Goal: Task Accomplishment & Management: Complete application form

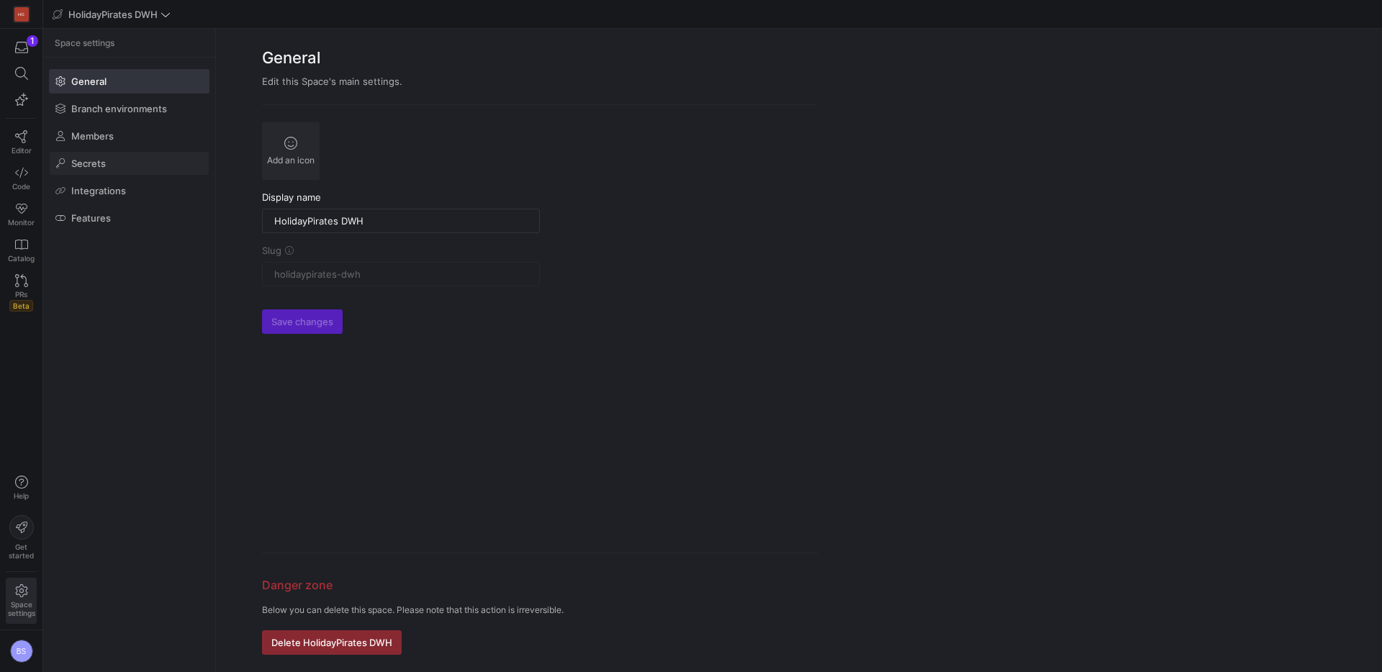
click at [94, 166] on span "Secrets" at bounding box center [88, 164] width 35 height 12
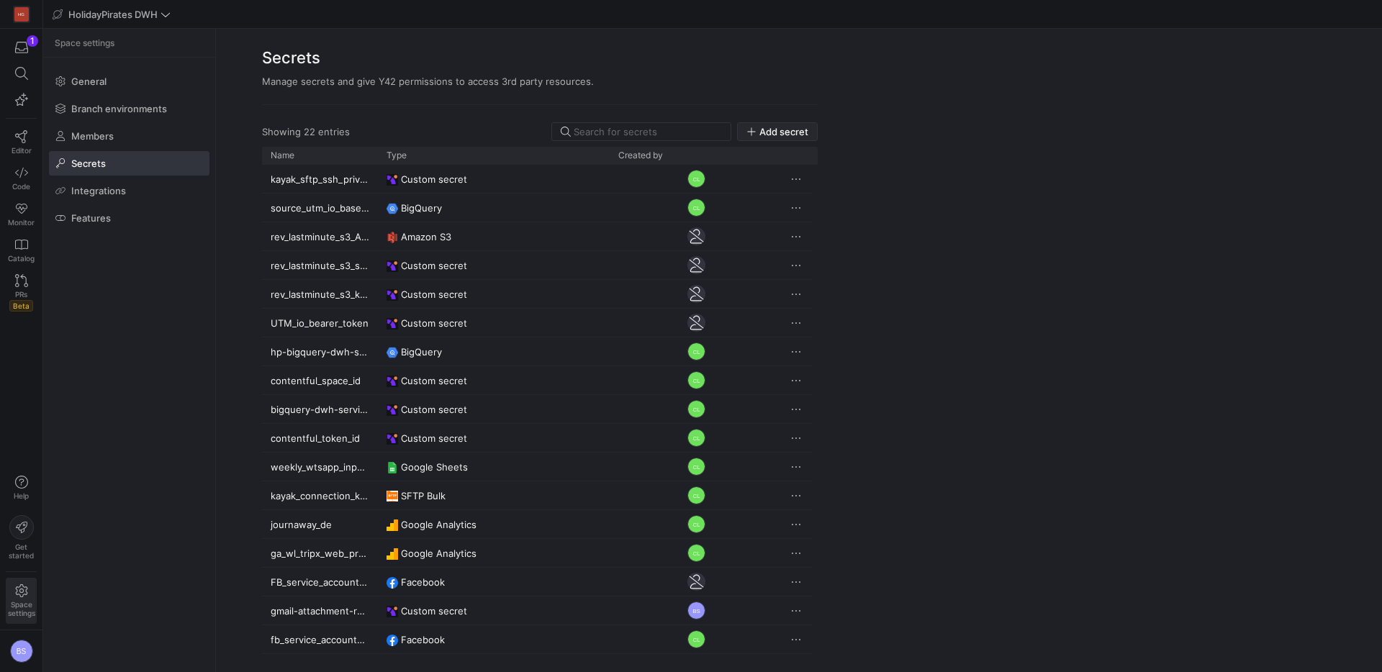
click at [778, 135] on span "Add secret" at bounding box center [783, 132] width 49 height 12
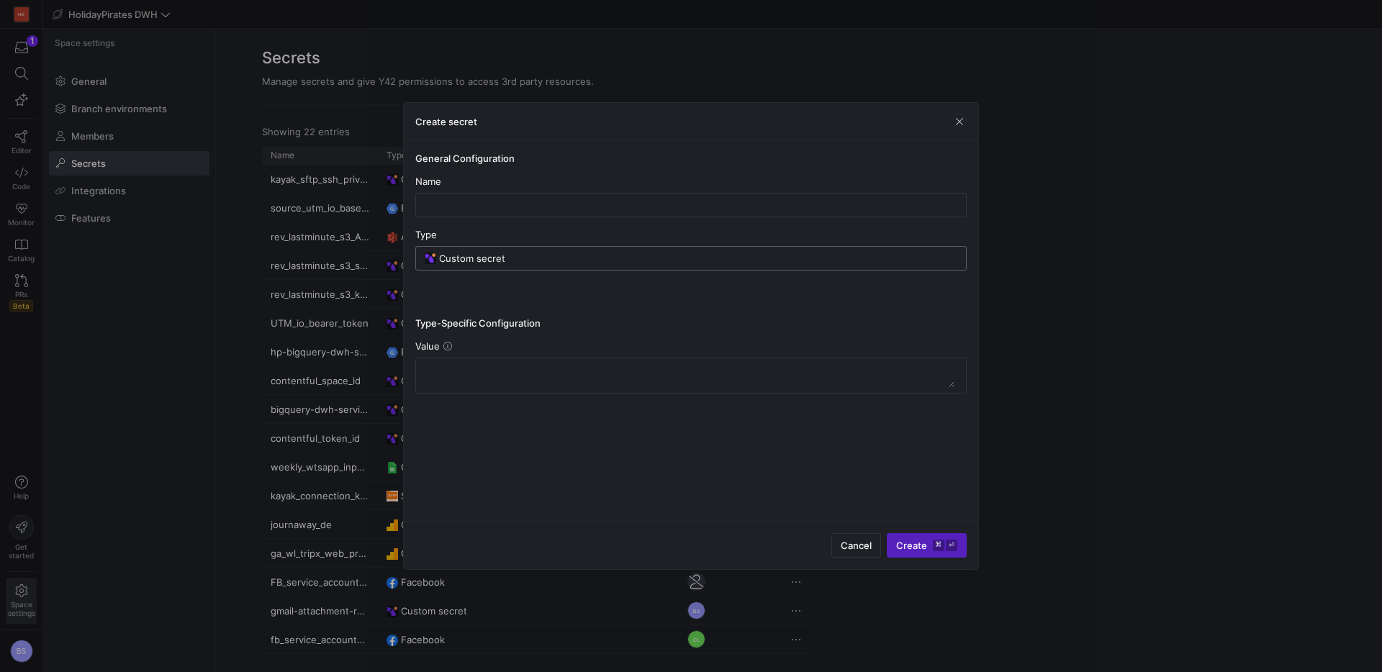
click at [554, 259] on input "Custom secret" at bounding box center [698, 259] width 518 height 12
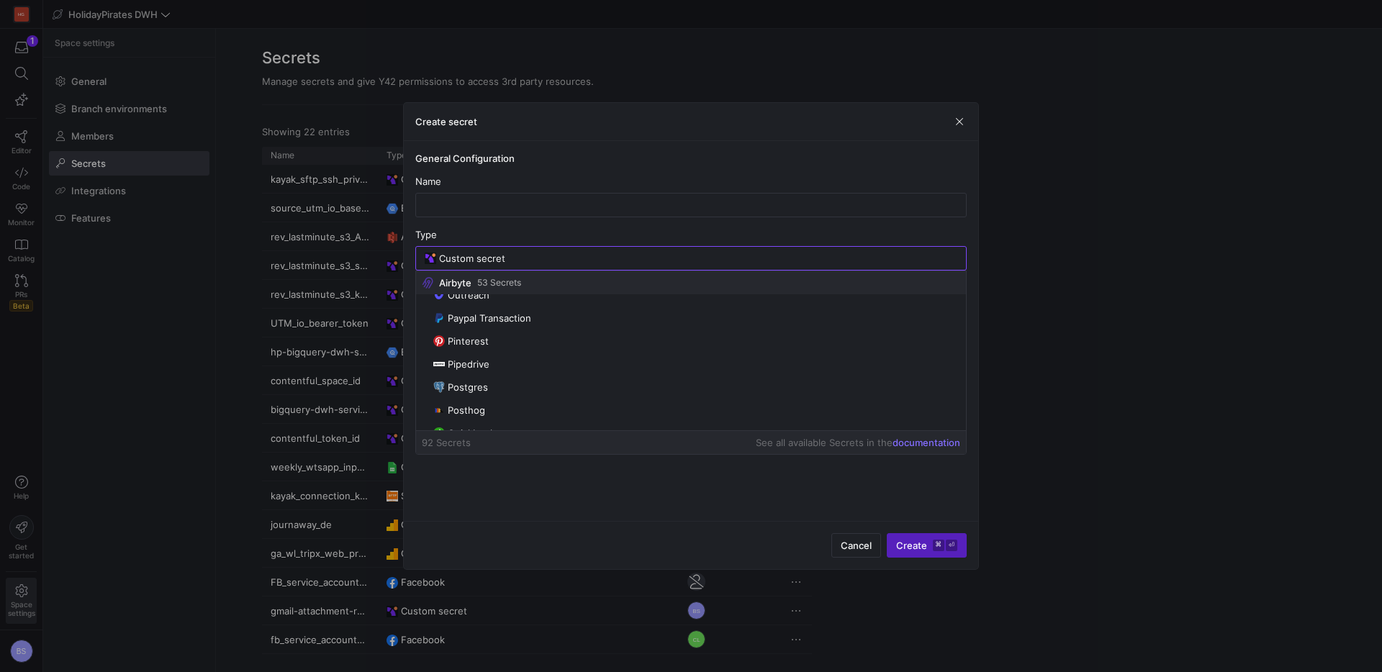
scroll to position [951, 0]
click at [533, 248] on div "Custom secret" at bounding box center [698, 258] width 518 height 23
click at [526, 258] on input "Custom secret" at bounding box center [698, 259] width 518 height 12
drag, startPoint x: 526, startPoint y: 258, endPoint x: 327, endPoint y: 262, distance: 199.4
click at [327, 262] on div "Create secret General Configuration Name Type Custom secret Type-Specific Confi…" at bounding box center [691, 336] width 1382 height 672
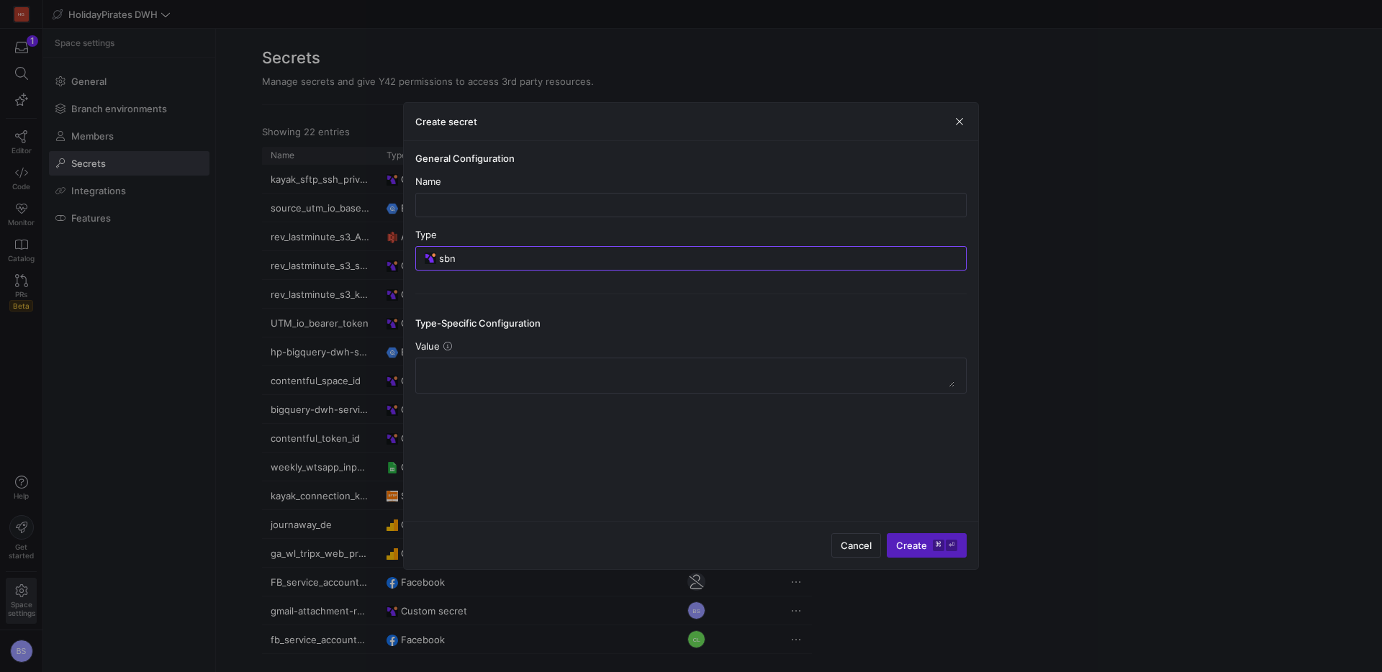
scroll to position [0, 0]
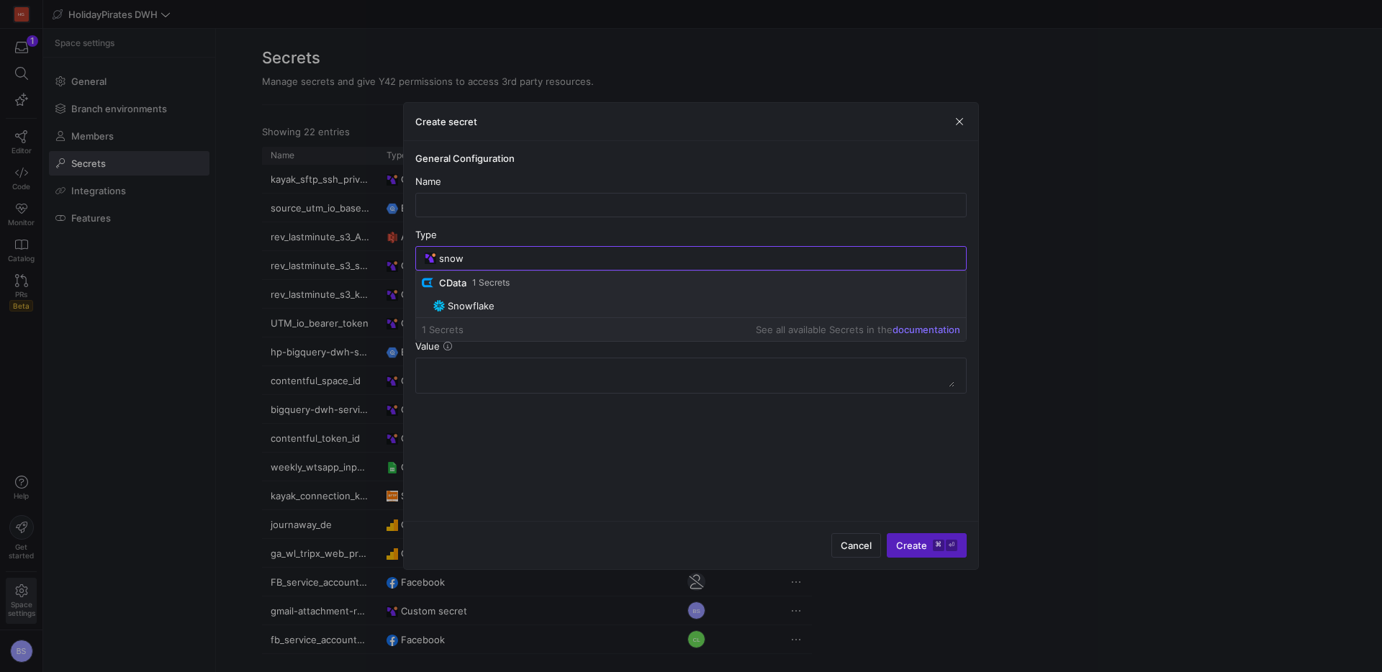
click at [471, 300] on span "Snowflake" at bounding box center [471, 306] width 47 height 12
type input "Snowflake"
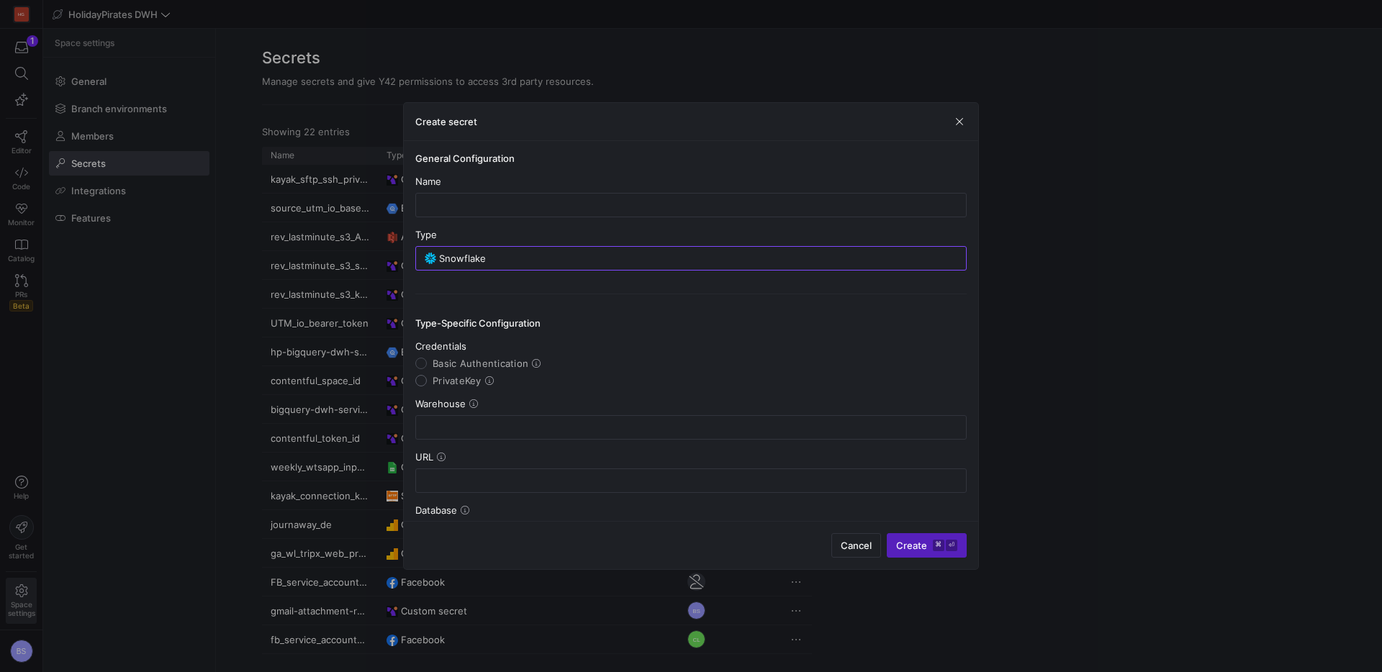
click at [425, 382] on input "PrivateKey" at bounding box center [421, 381] width 12 height 12
radio input "true"
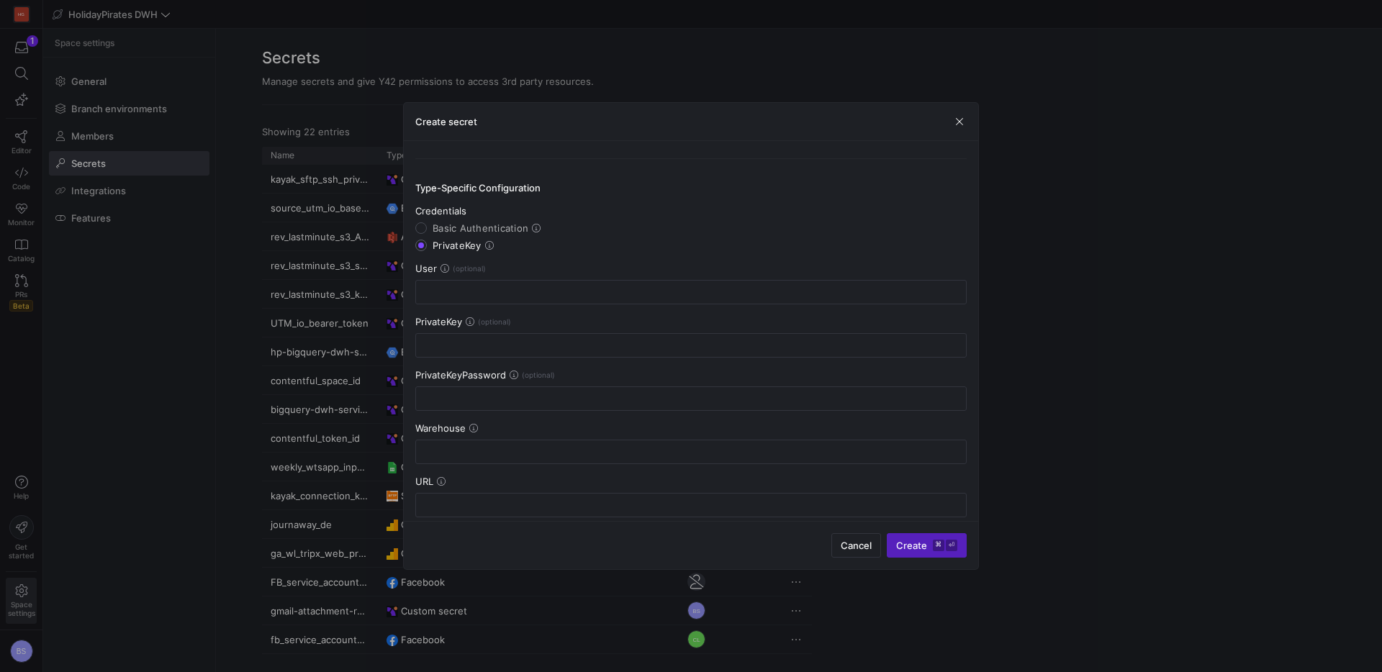
scroll to position [139, 0]
click at [474, 288] on input "text" at bounding box center [691, 289] width 527 height 12
paste input "holidaypiratesde_service_user"
type input "holidaypiratesde_service_user"
click at [522, 343] on input "text" at bounding box center [691, 342] width 527 height 12
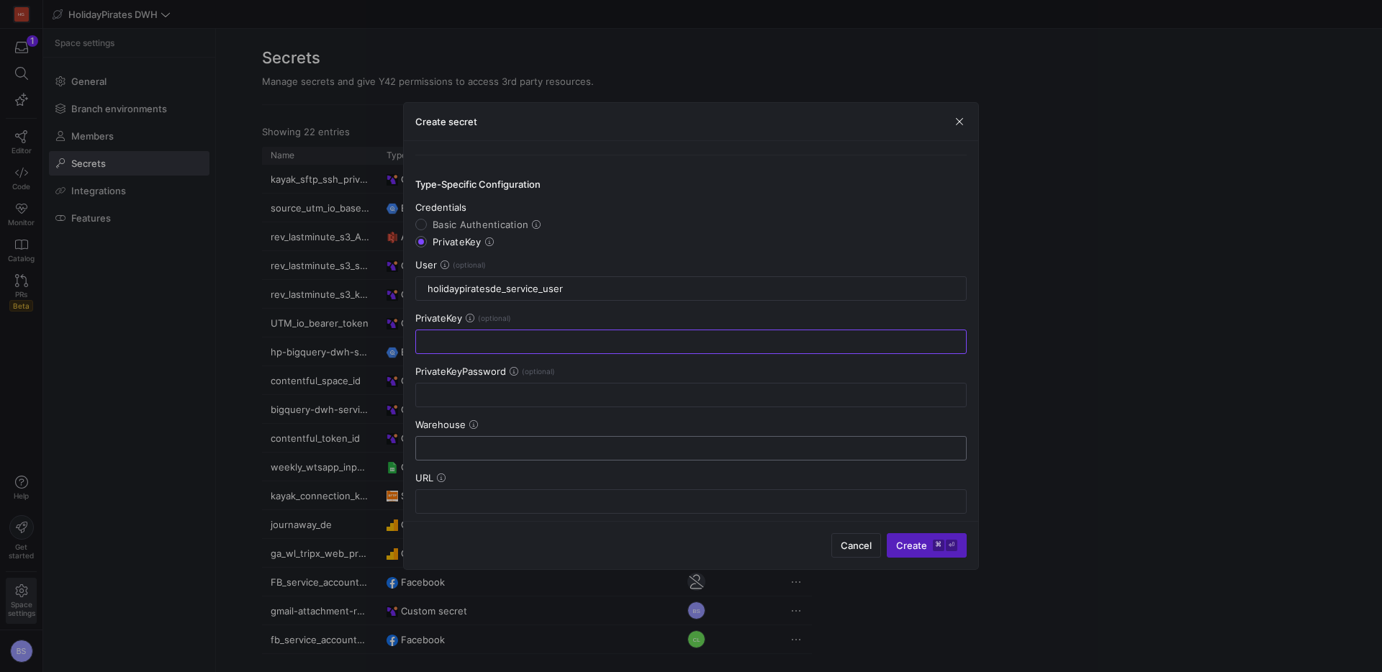
paste input "-----BEGIN PRIVATE KEY----- MIIEvQIBADANBgkqhkiG9w0BAQEFAASCBKcwggSjAgEAAoIBAQD…"
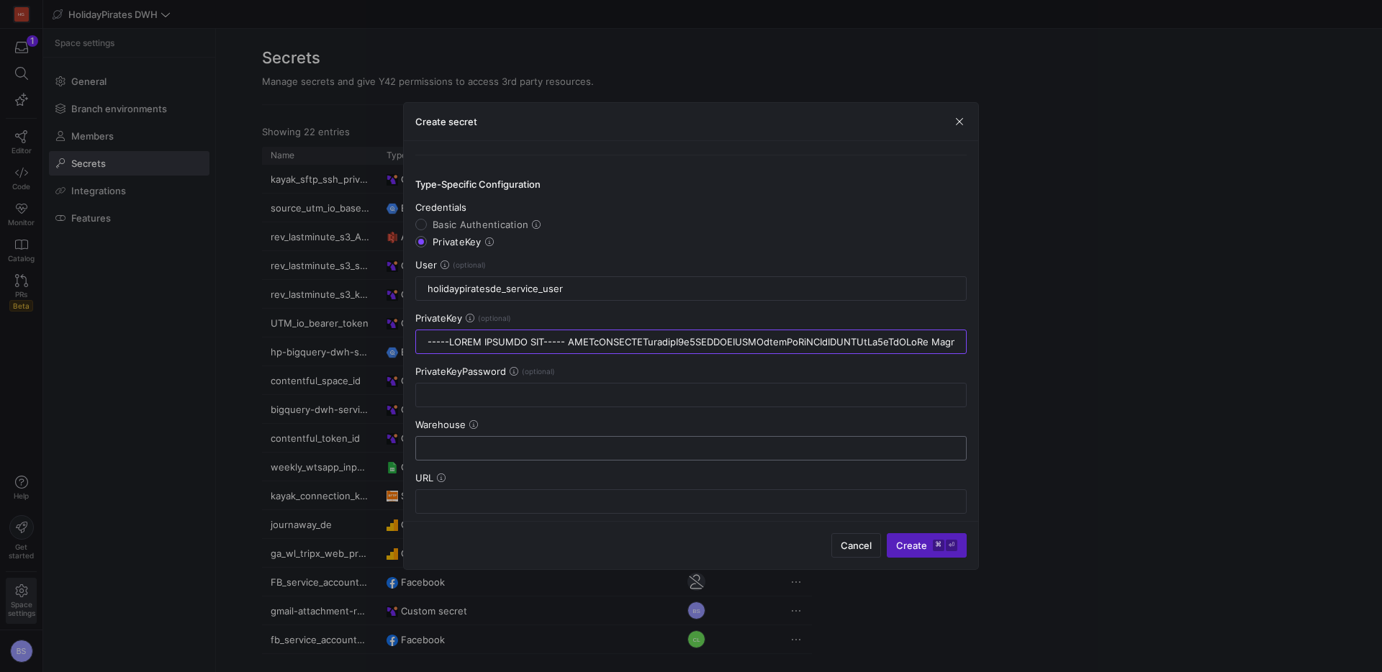
scroll to position [0, 8902]
type input "-----BEGIN PRIVATE KEY----- MIIEvQIBADANBgkqhkiG9w0BAQEFAASCBKcwggSjAgEAAoIBAQD…"
click at [475, 439] on div at bounding box center [691, 448] width 527 height 23
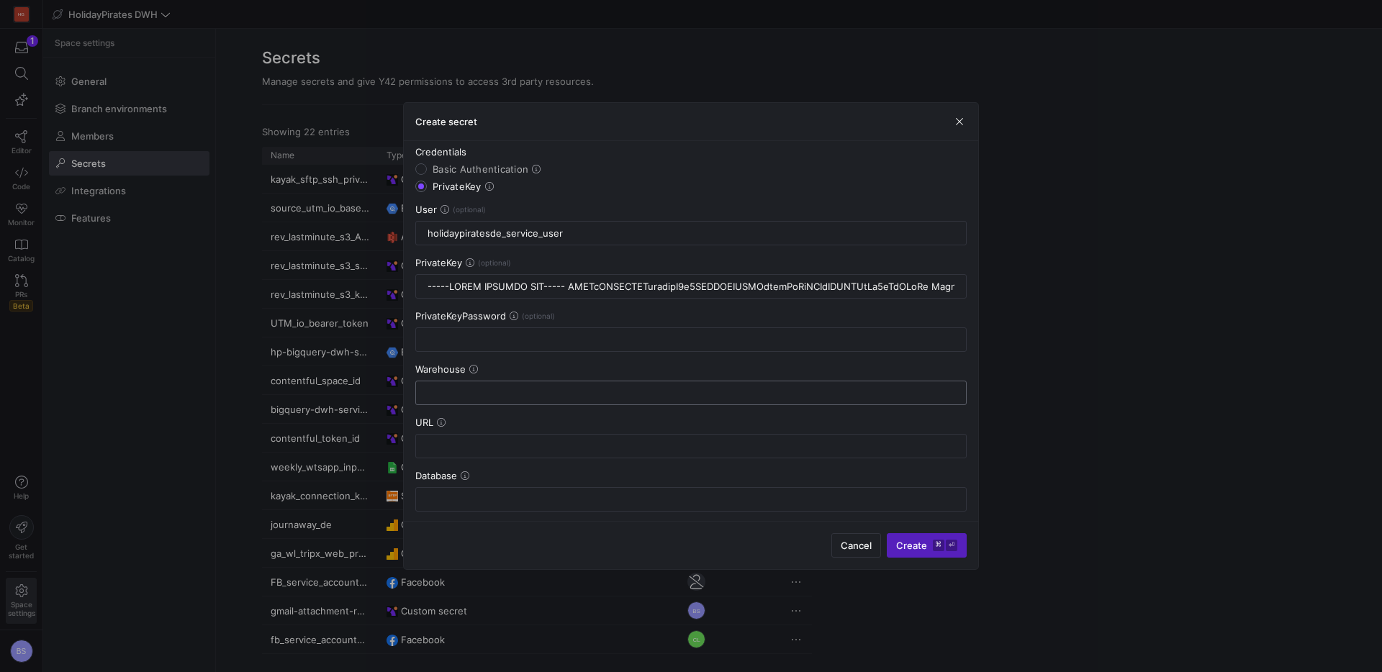
scroll to position [208, 0]
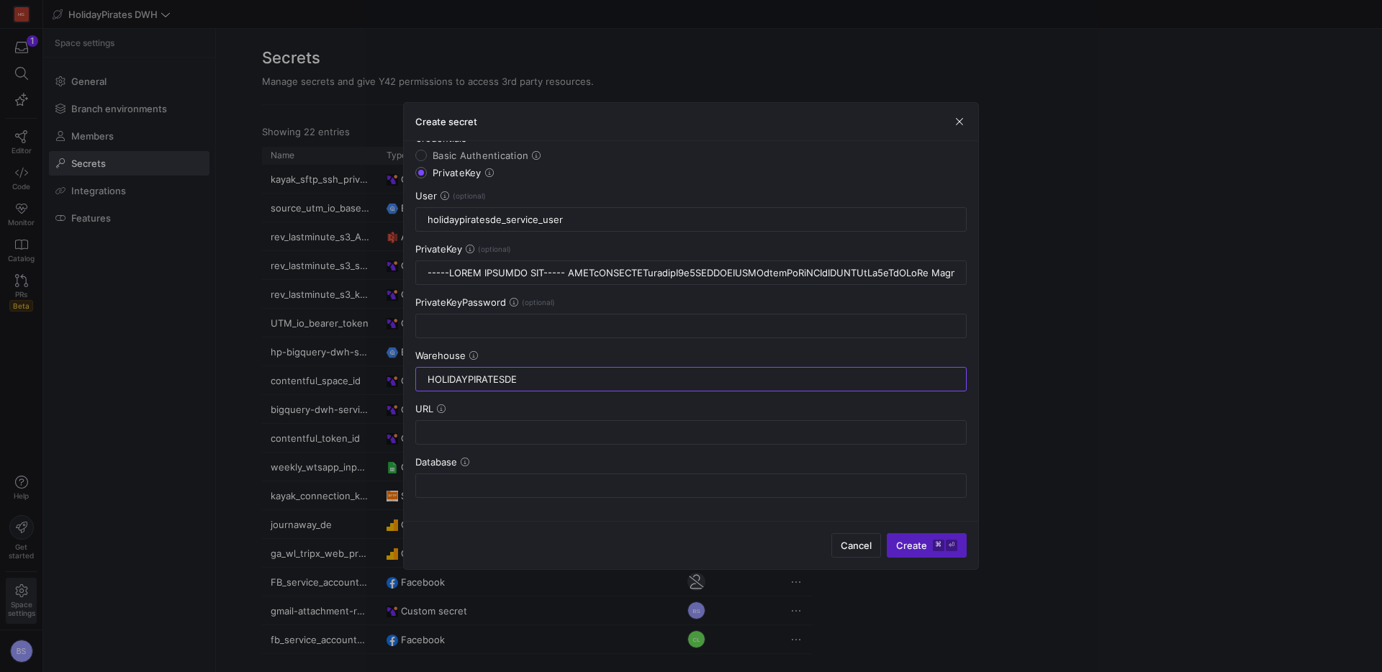
type input "HOLIDAYPIRATESDE"
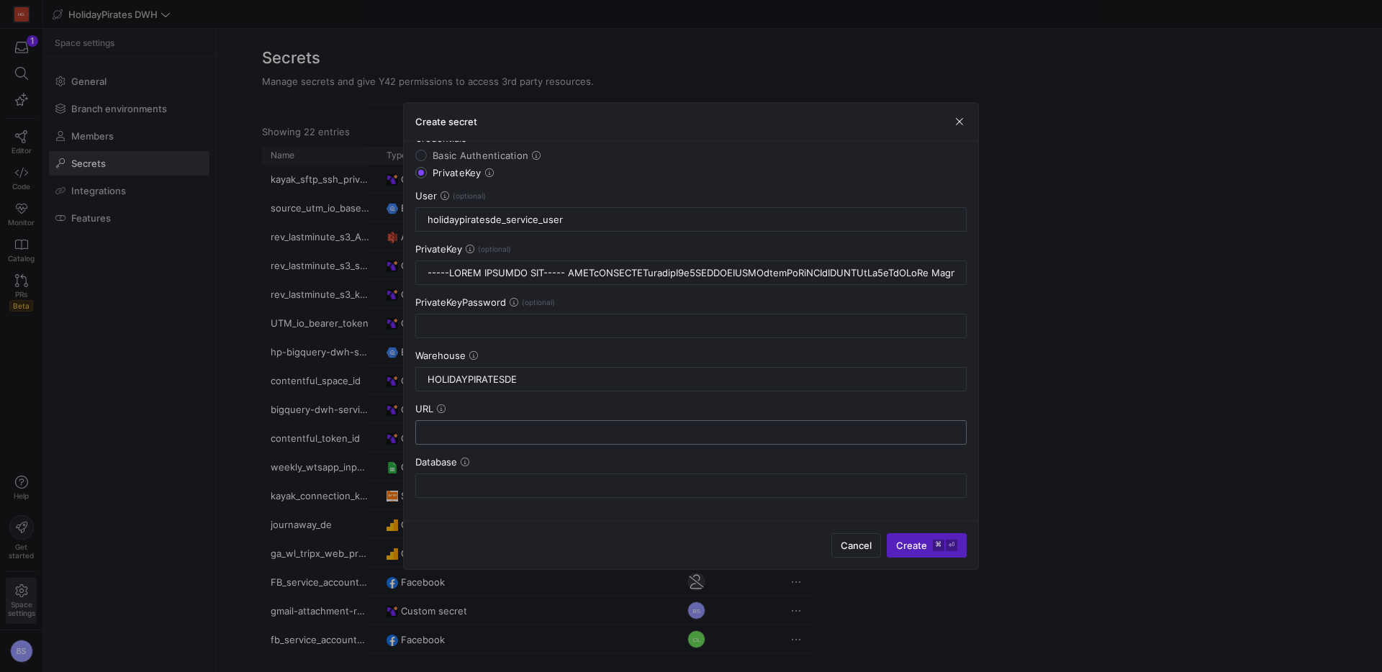
click at [506, 430] on input "text" at bounding box center [691, 433] width 527 height 12
paste input "[URL][DOMAIN_NAME]"
click at [463, 486] on input "text" at bounding box center [691, 486] width 527 height 12
click at [702, 430] on input "[URL][DOMAIN_NAME]" at bounding box center [691, 433] width 527 height 12
type input "[URL][DOMAIN_NAME]"
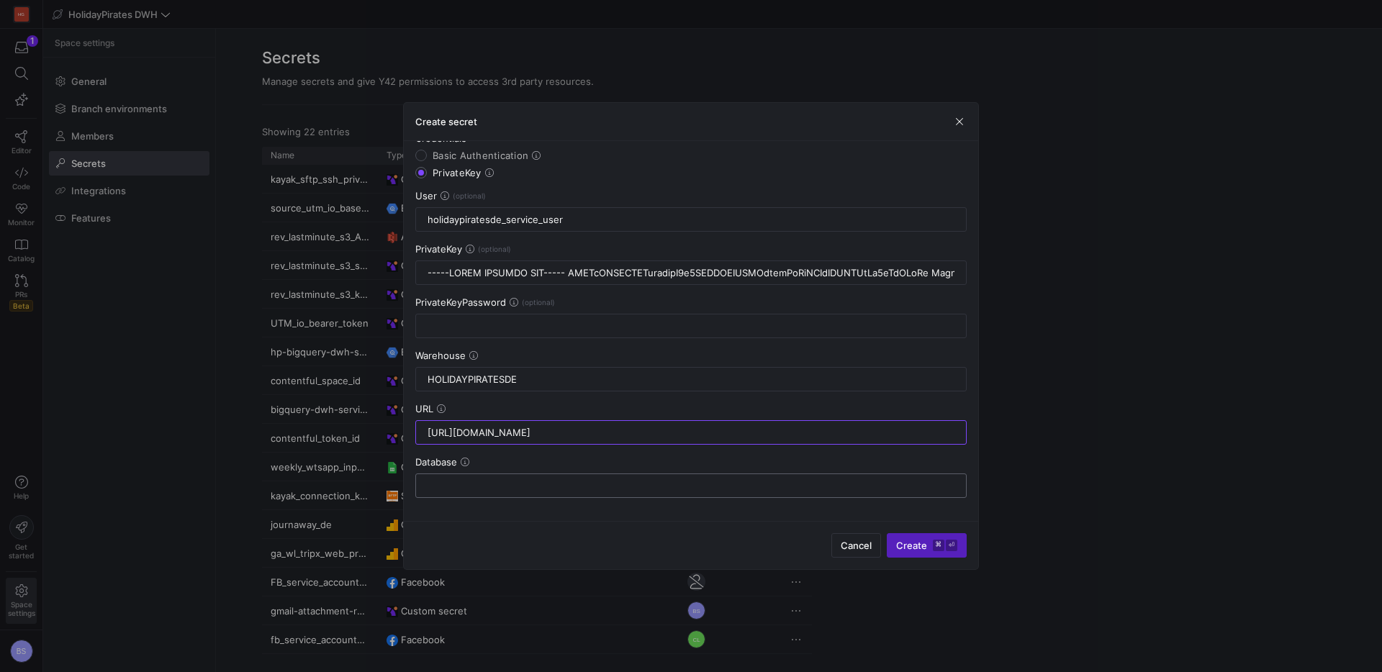
click at [489, 487] on input "text" at bounding box center [691, 486] width 527 height 12
type input "AFFILIATE"
click at [897, 546] on span "Create ⌘ ⏎" at bounding box center [926, 546] width 61 height 12
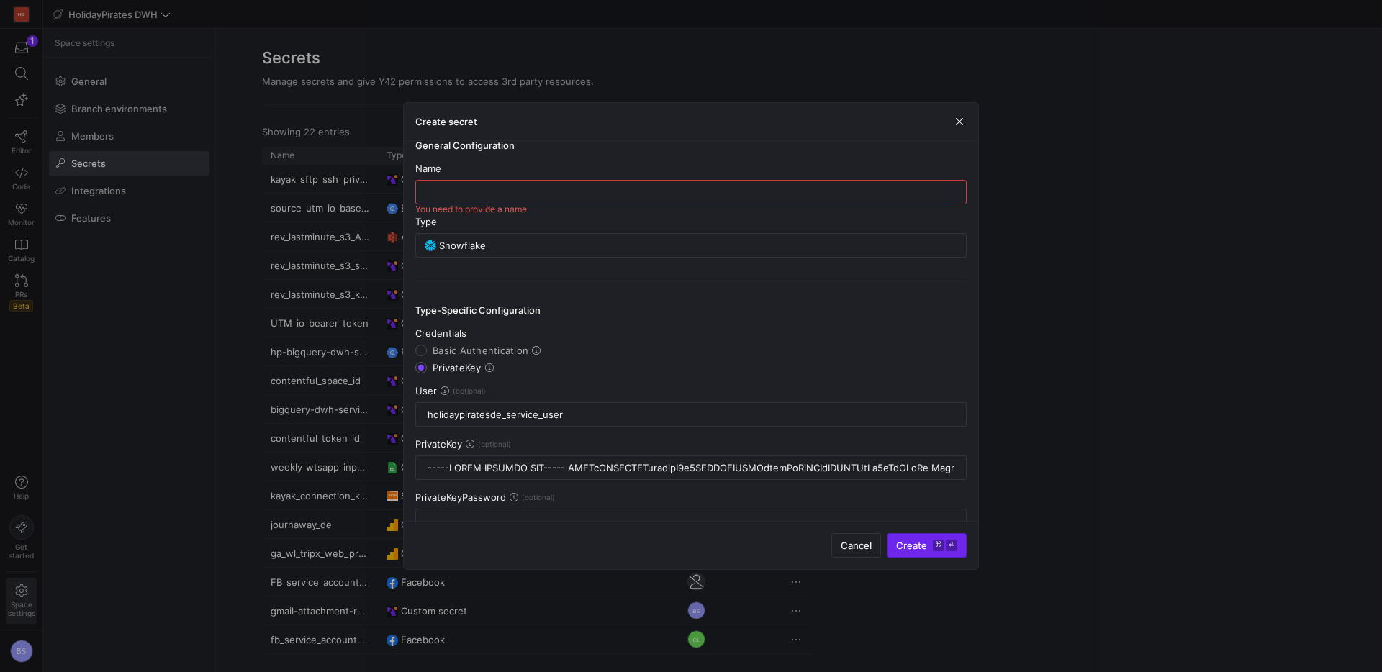
scroll to position [0, 0]
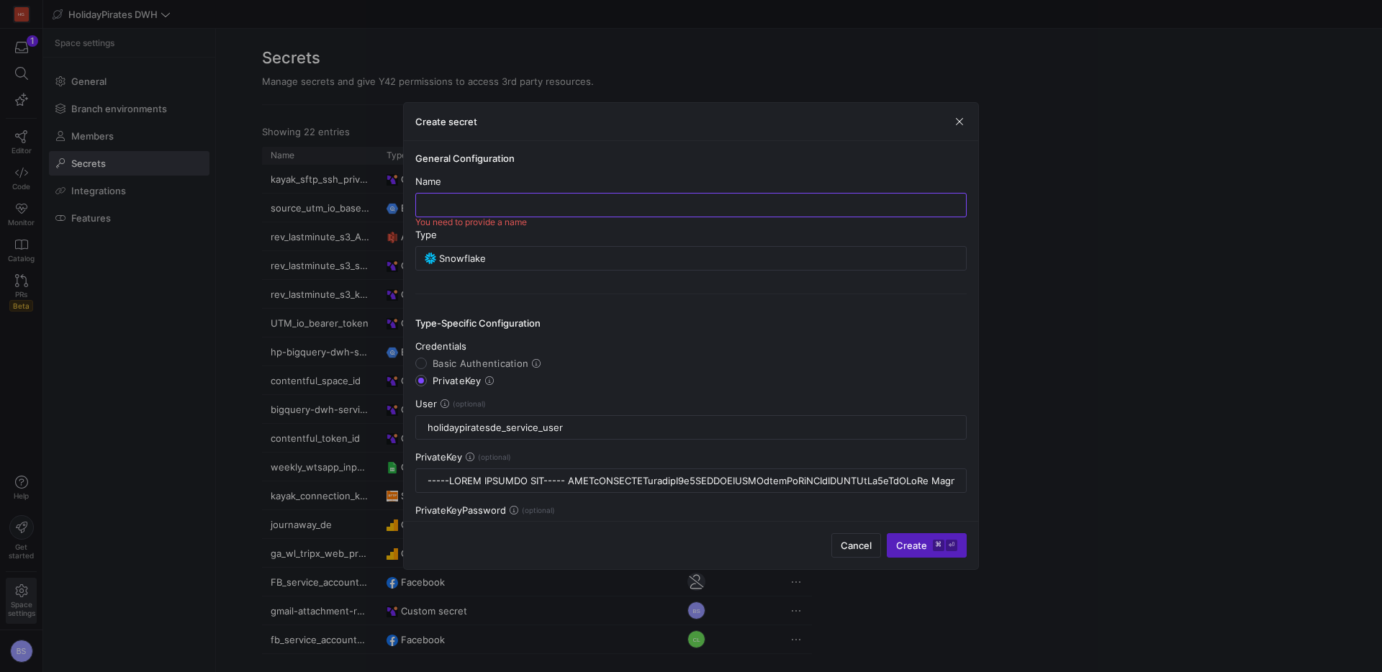
click at [625, 204] on input "text" at bounding box center [691, 205] width 527 height 12
type input "VIO_snowflake"
click at [908, 548] on span "Create ⌘ ⏎" at bounding box center [926, 546] width 61 height 12
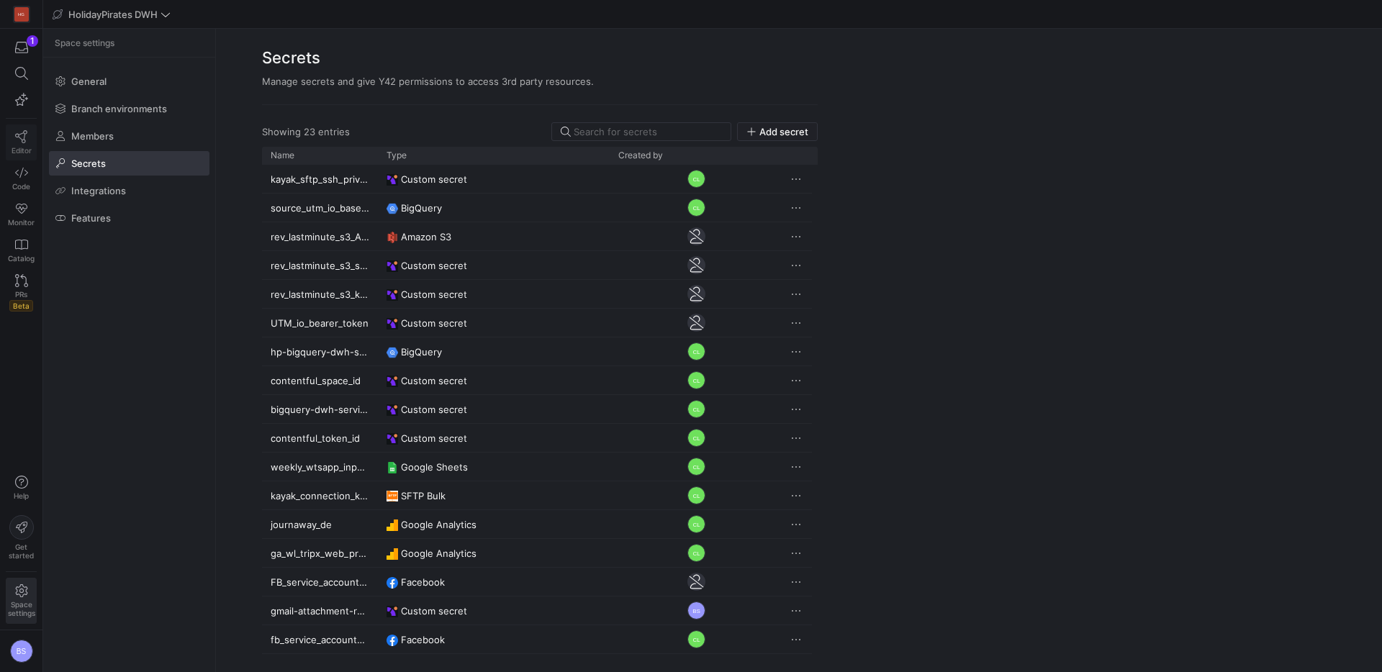
click at [22, 148] on span "Editor" at bounding box center [22, 150] width 20 height 9
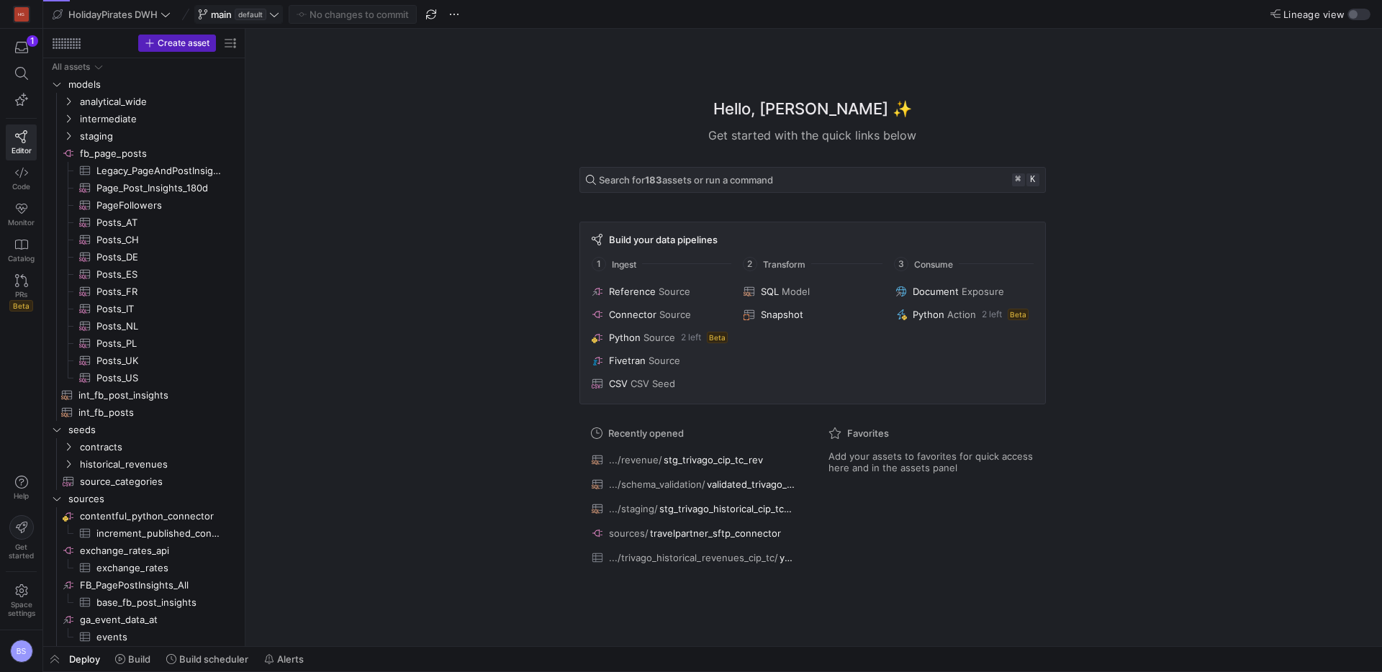
click at [273, 16] on icon at bounding box center [274, 14] width 10 height 10
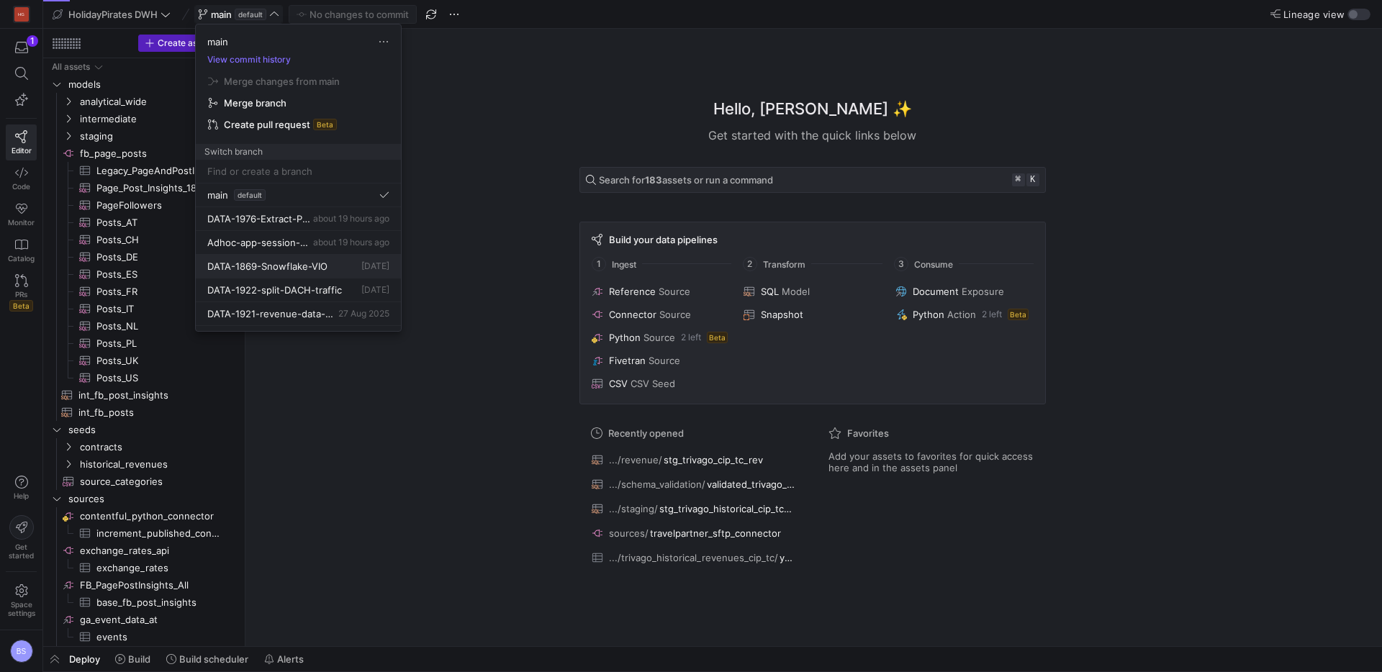
click at [271, 264] on span "DATA-1869-Snowflake-VIO" at bounding box center [267, 267] width 120 height 12
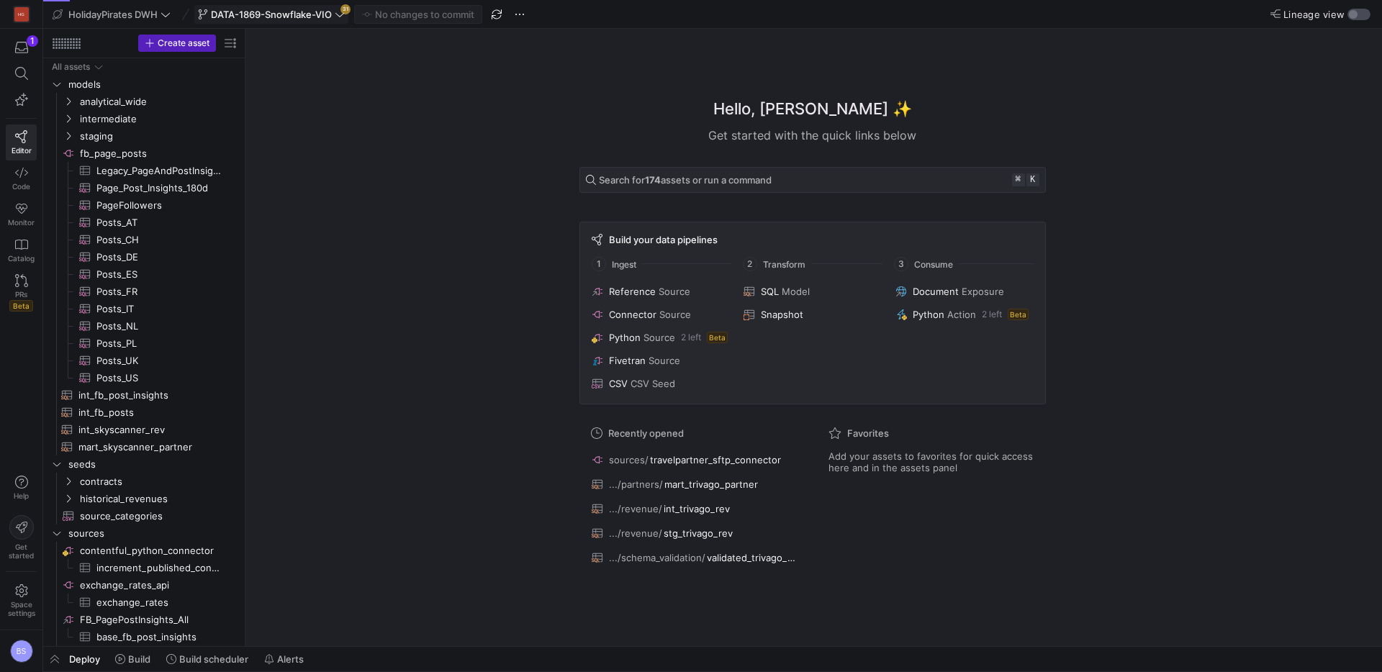
click at [1358, 16] on div "button" at bounding box center [1358, 15] width 23 height 12
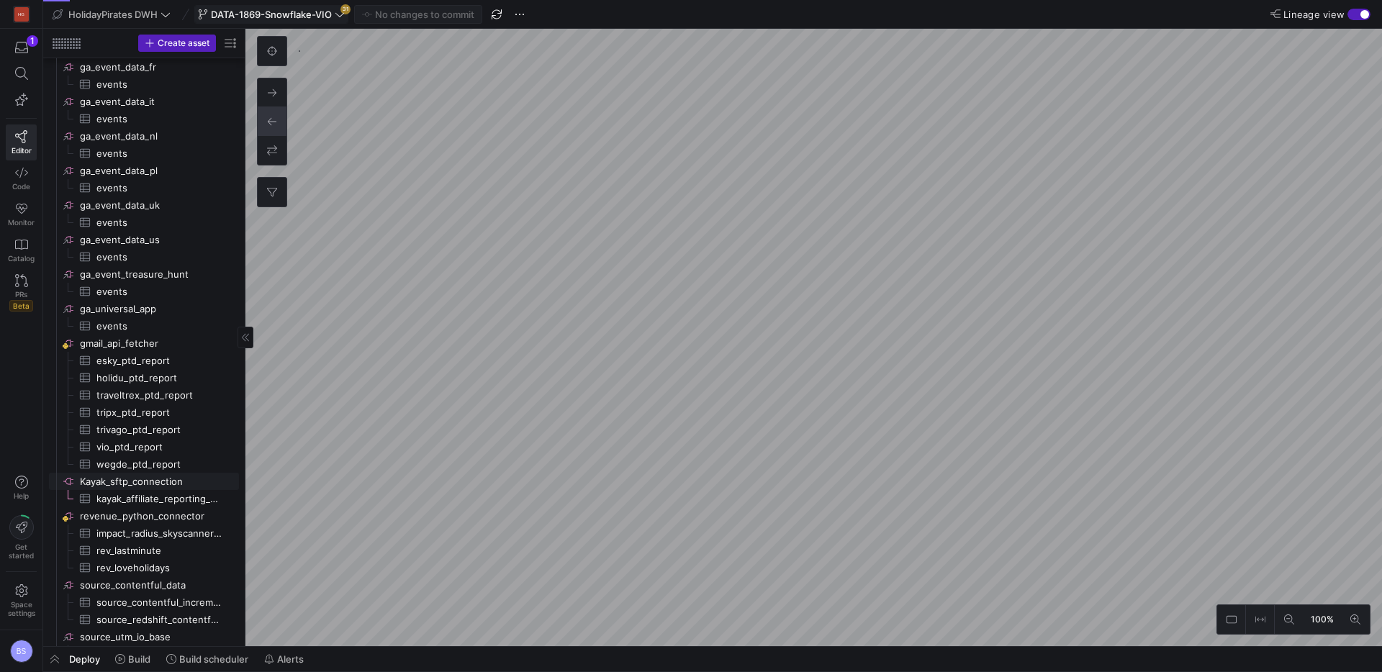
scroll to position [656, 0]
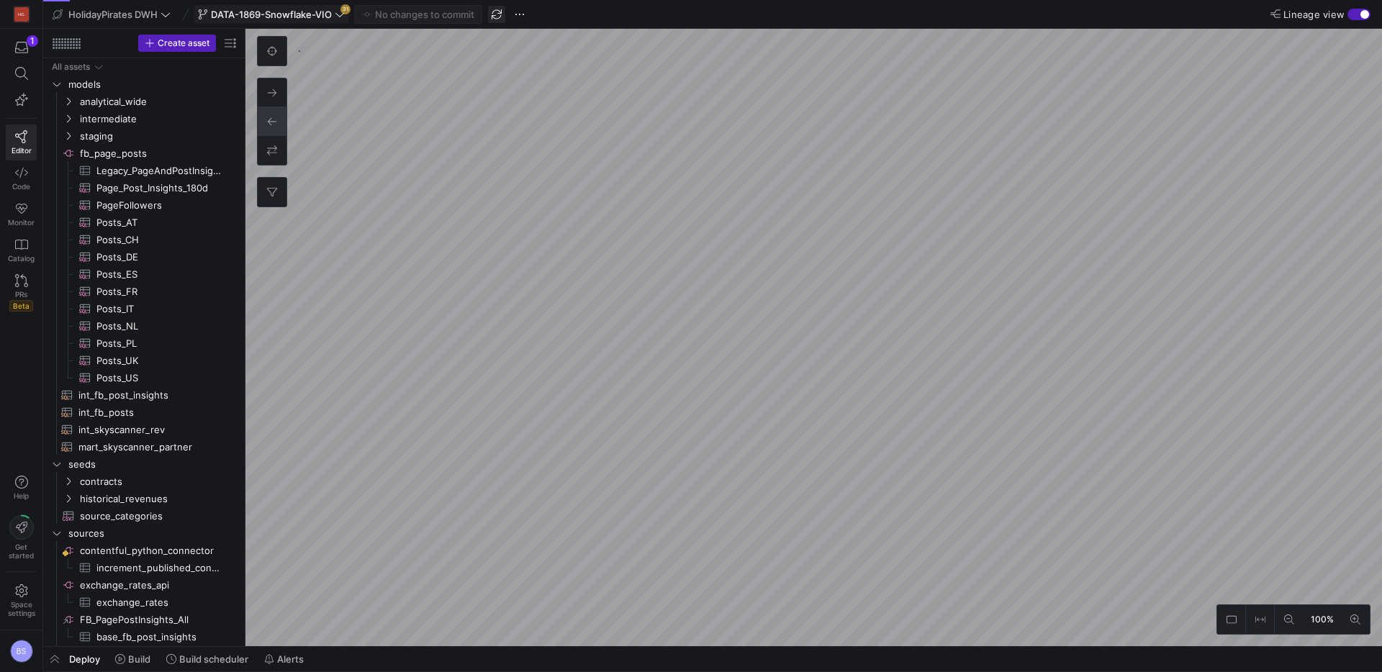
click at [500, 15] on span "button" at bounding box center [496, 14] width 17 height 17
click at [340, 17] on icon at bounding box center [340, 14] width 10 height 10
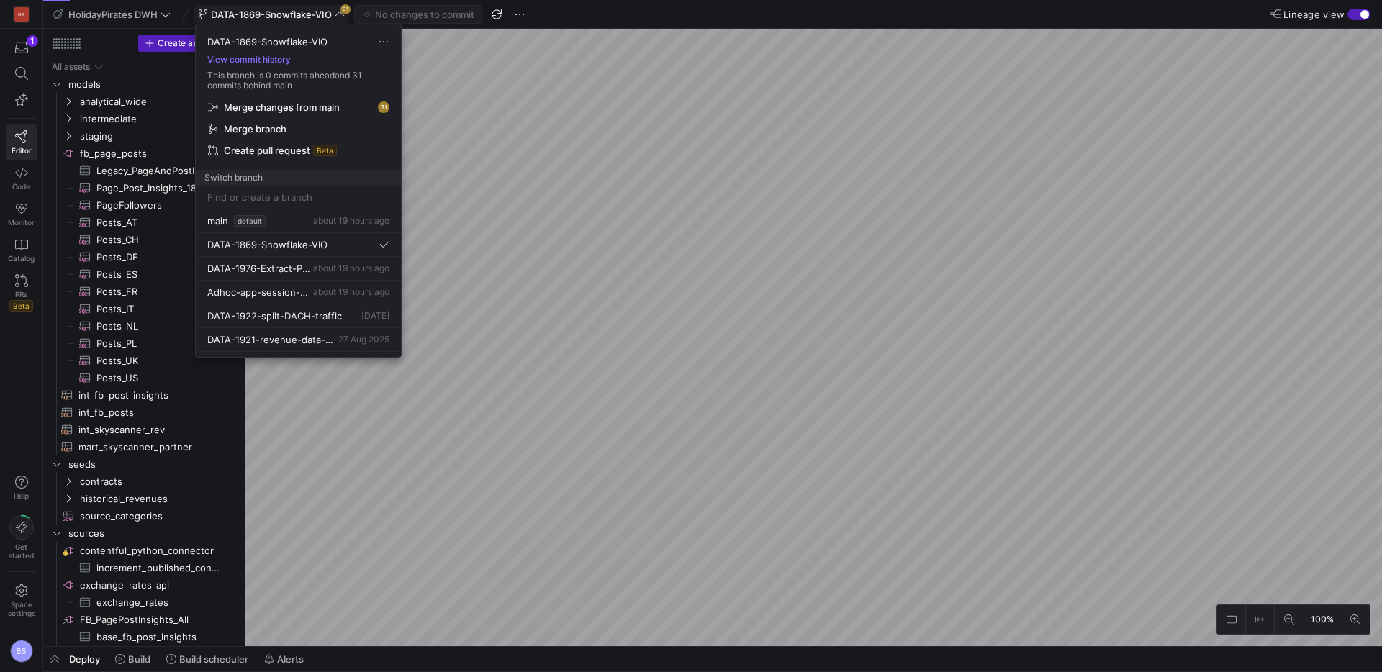
click at [310, 107] on span "Merge changes from main" at bounding box center [282, 107] width 116 height 12
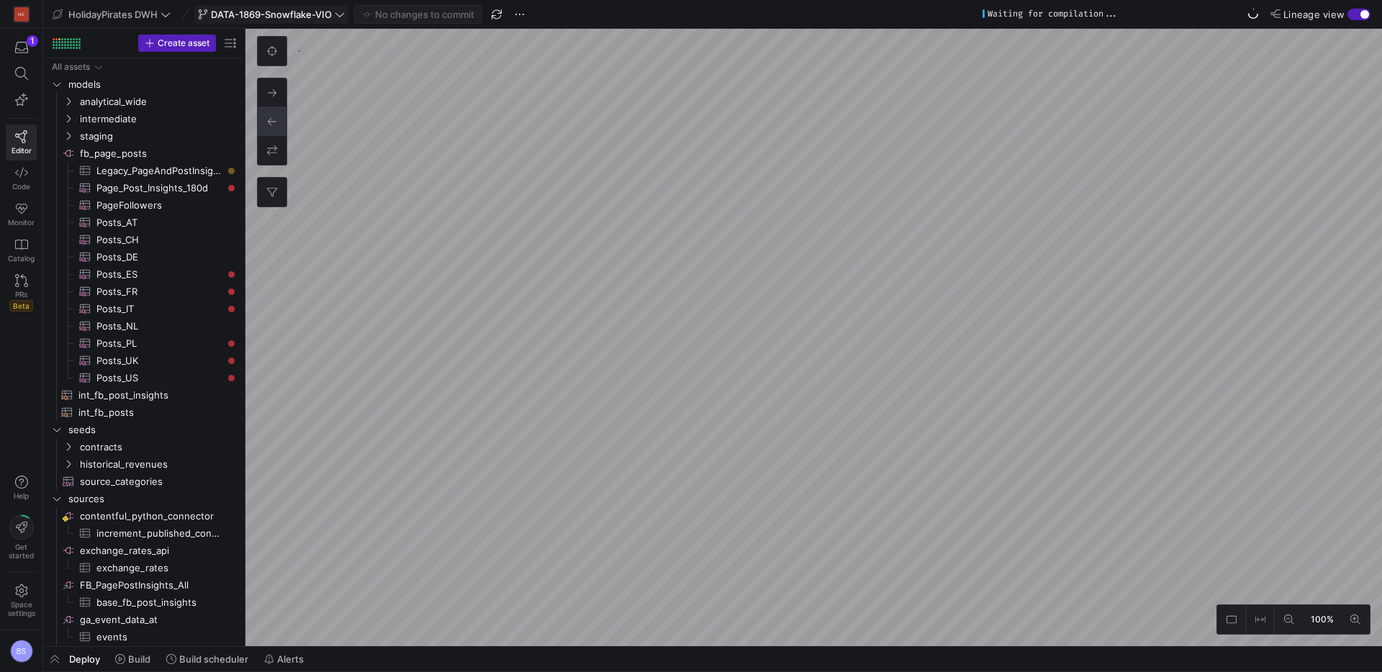
click at [189, 49] on span "button" at bounding box center [177, 43] width 76 height 16
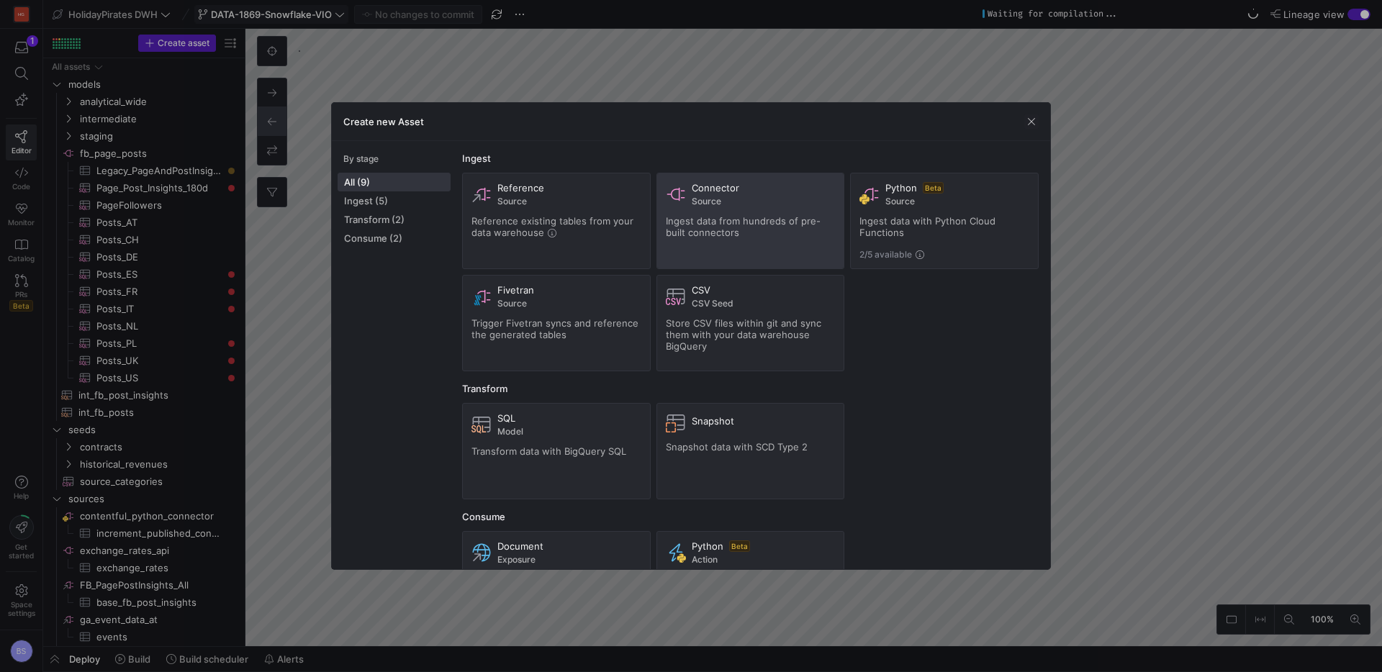
click at [730, 222] on span "Ingest data from hundreds of pre-built connectors" at bounding box center [743, 226] width 155 height 23
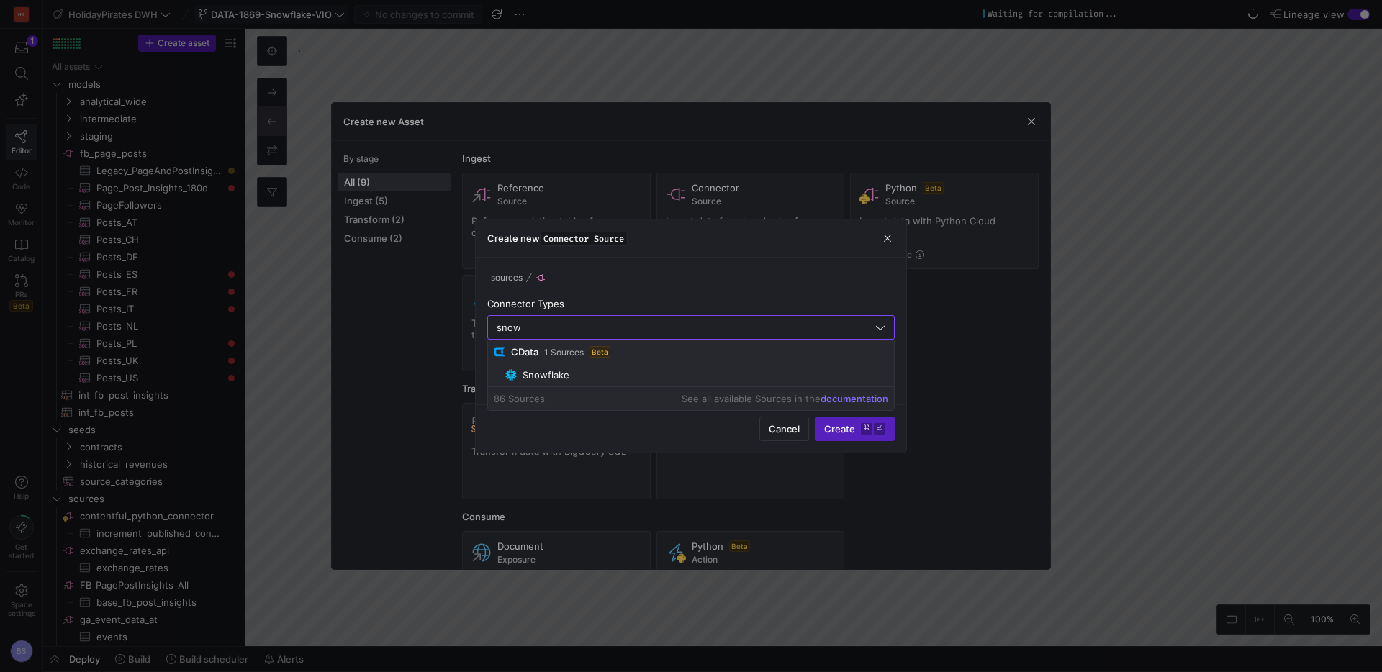
click at [661, 383] on mat-option "Snowflake" at bounding box center [691, 374] width 406 height 23
type input "Snowflake"
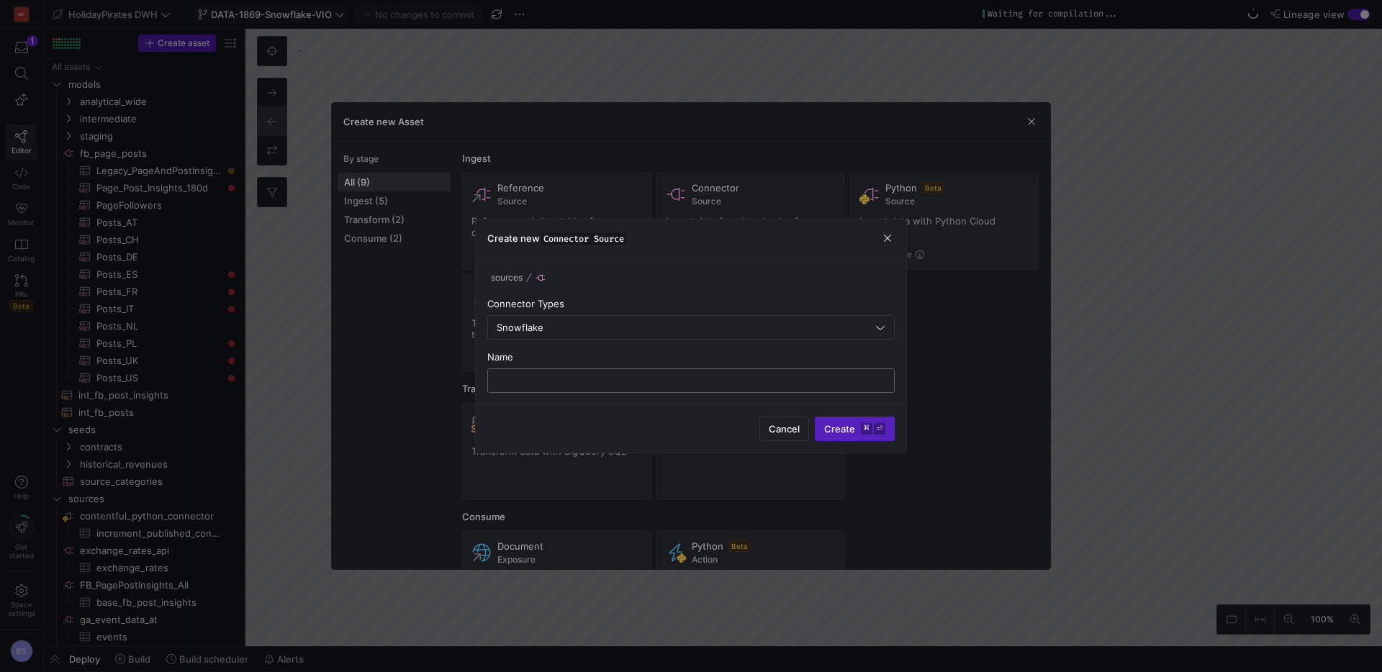
click at [646, 388] on div at bounding box center [691, 380] width 383 height 23
type input "v"
type input "Vio_snowflake"
click at [832, 427] on span "Create ⌘ ⏎" at bounding box center [854, 429] width 61 height 12
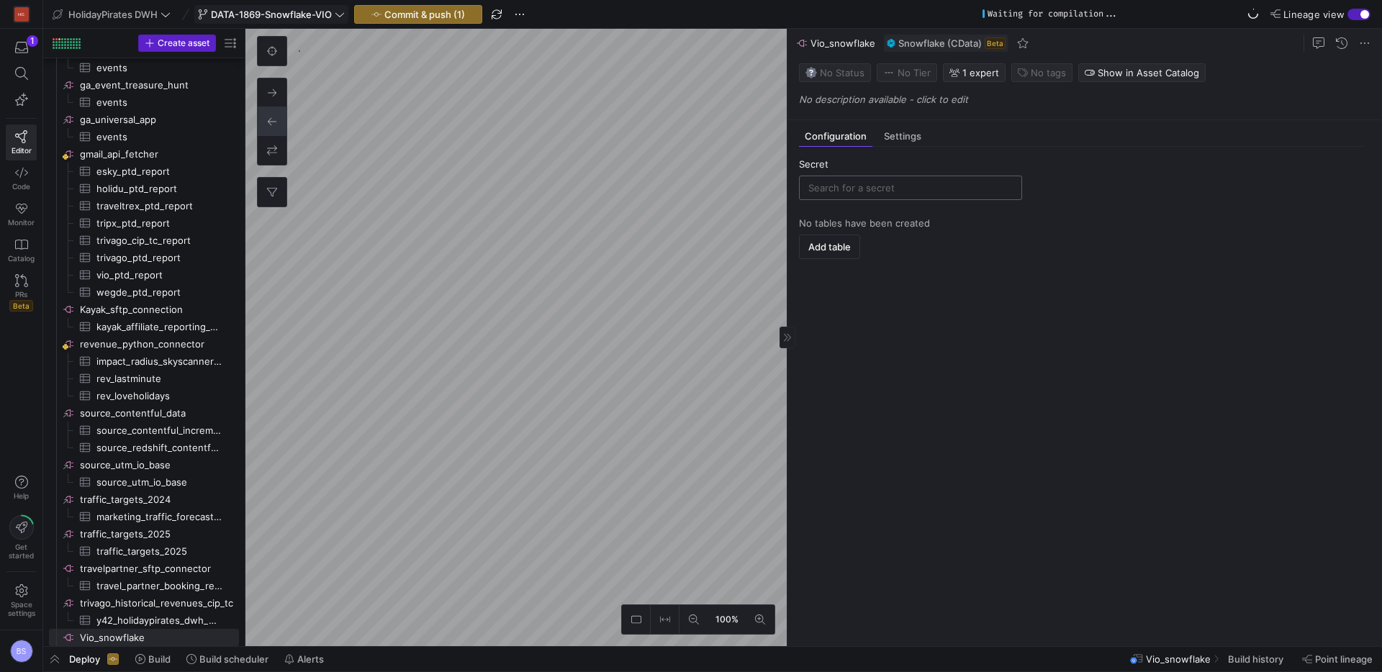
click at [869, 193] on input "text" at bounding box center [910, 188] width 204 height 12
click at [851, 214] on div "VIO_snowflake" at bounding box center [912, 215] width 179 height 12
type input "VIO_snowflake"
click at [823, 248] on span "Add table" at bounding box center [829, 247] width 42 height 12
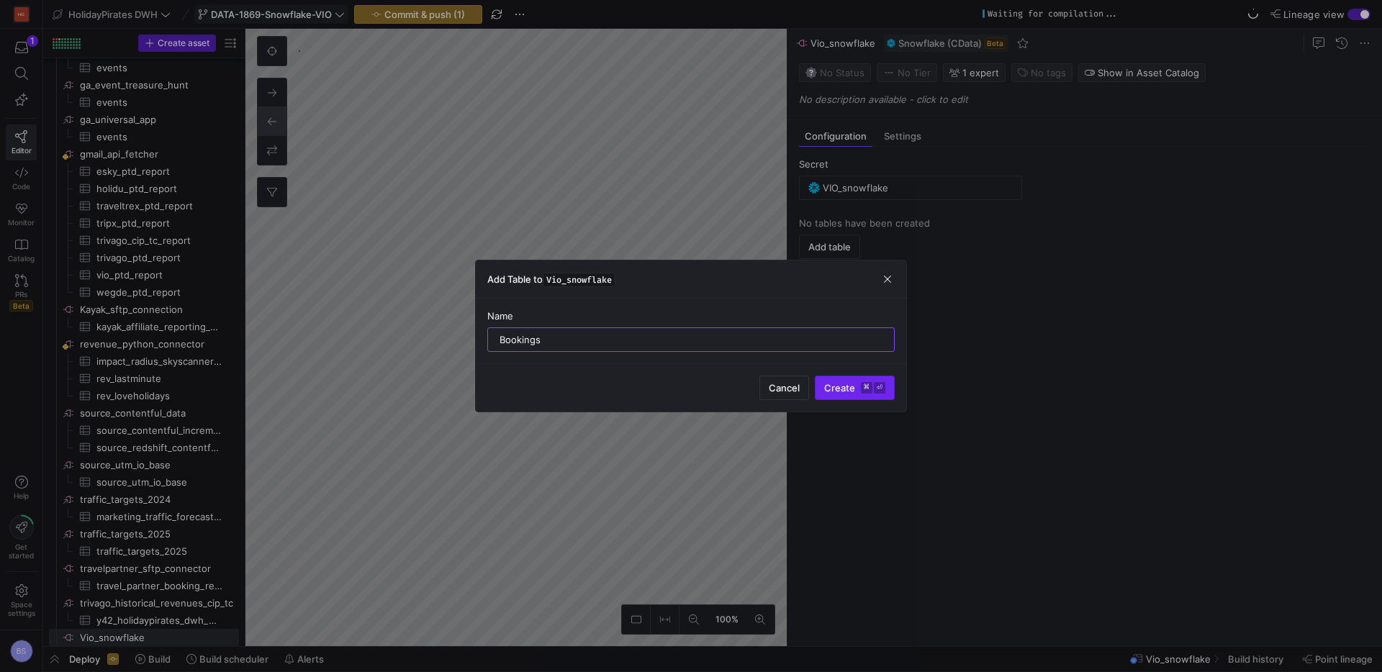
type input "Bookings"
click at [836, 391] on span "Create ⌘ ⏎" at bounding box center [854, 388] width 61 height 12
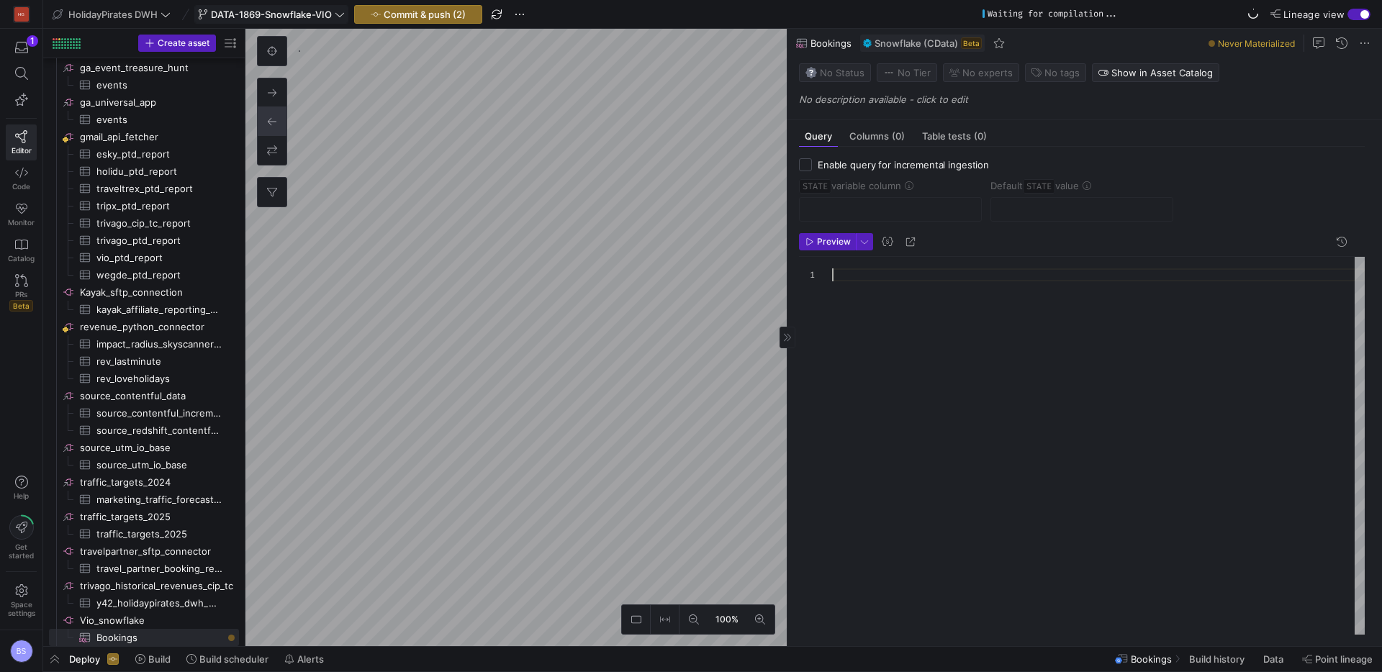
click at [870, 276] on div at bounding box center [1098, 446] width 533 height 378
type textarea "SELECT * FROM AFFILIATE."
drag, startPoint x: 1037, startPoint y: 281, endPoint x: 786, endPoint y: 261, distance: 252.0
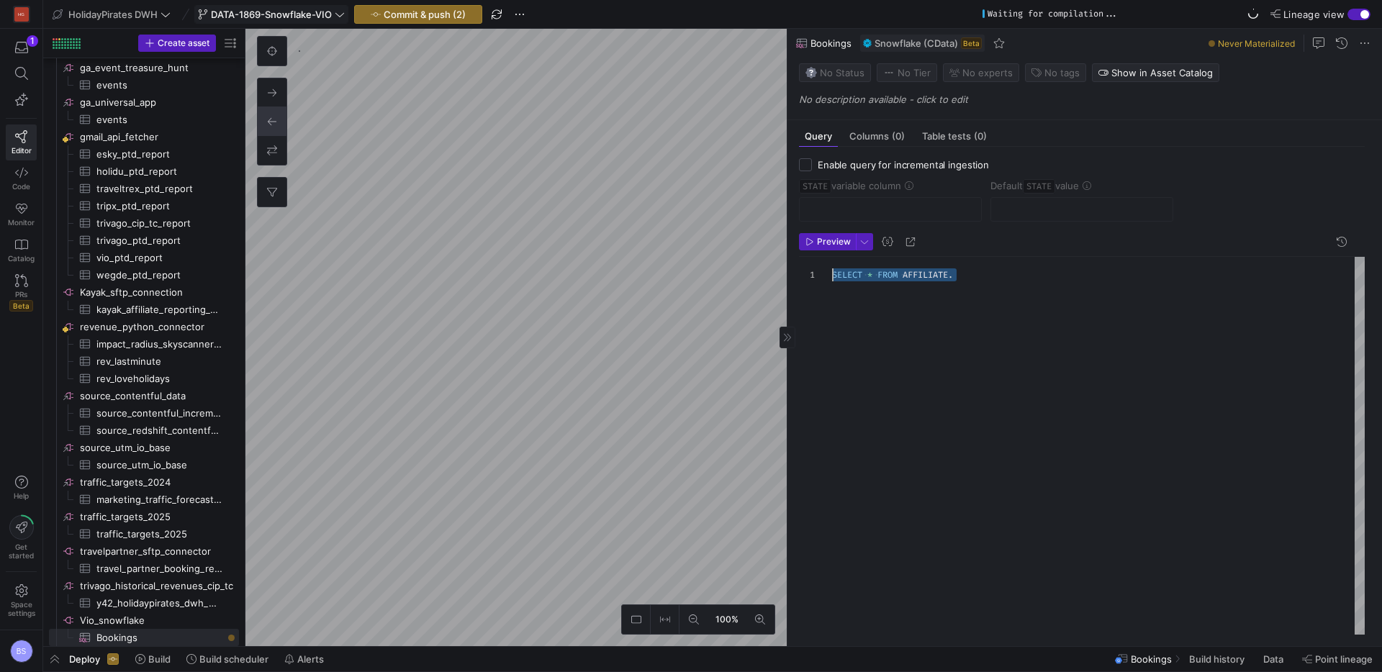
click at [832, 261] on div "SELECT * FROM AFFILIATE ." at bounding box center [1098, 446] width 533 height 378
type textarea "s"
type textarea "SELECT * FROM SYS_TABLES"
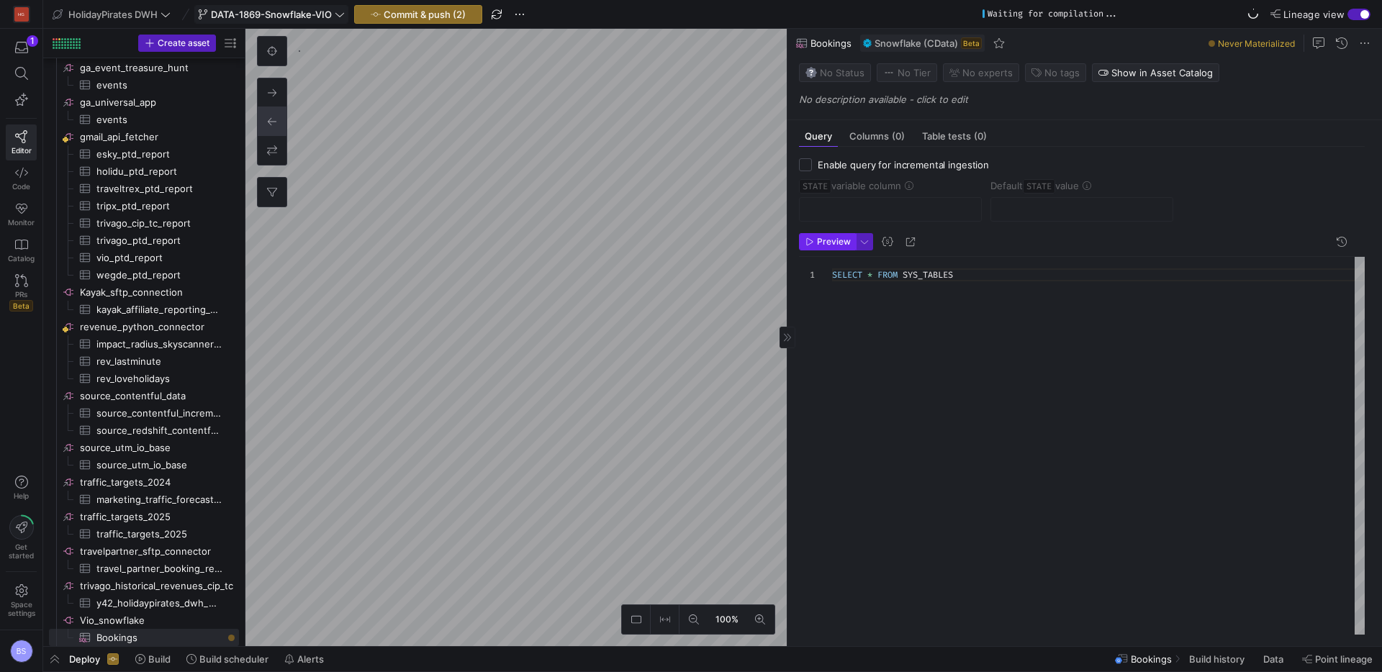
click at [823, 234] on span "button" at bounding box center [827, 242] width 55 height 16
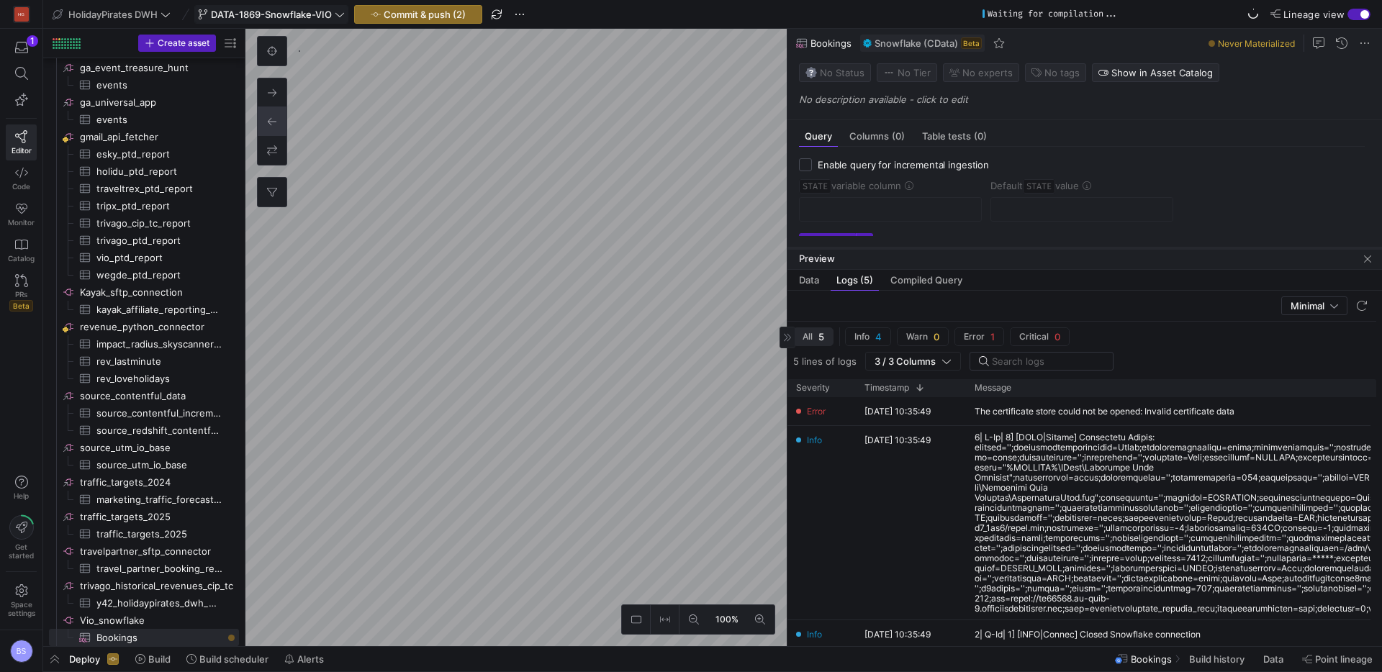
drag, startPoint x: 1067, startPoint y: 394, endPoint x: 1062, endPoint y: 250, distance: 144.8
click at [1062, 249] on div at bounding box center [1084, 248] width 595 height 6
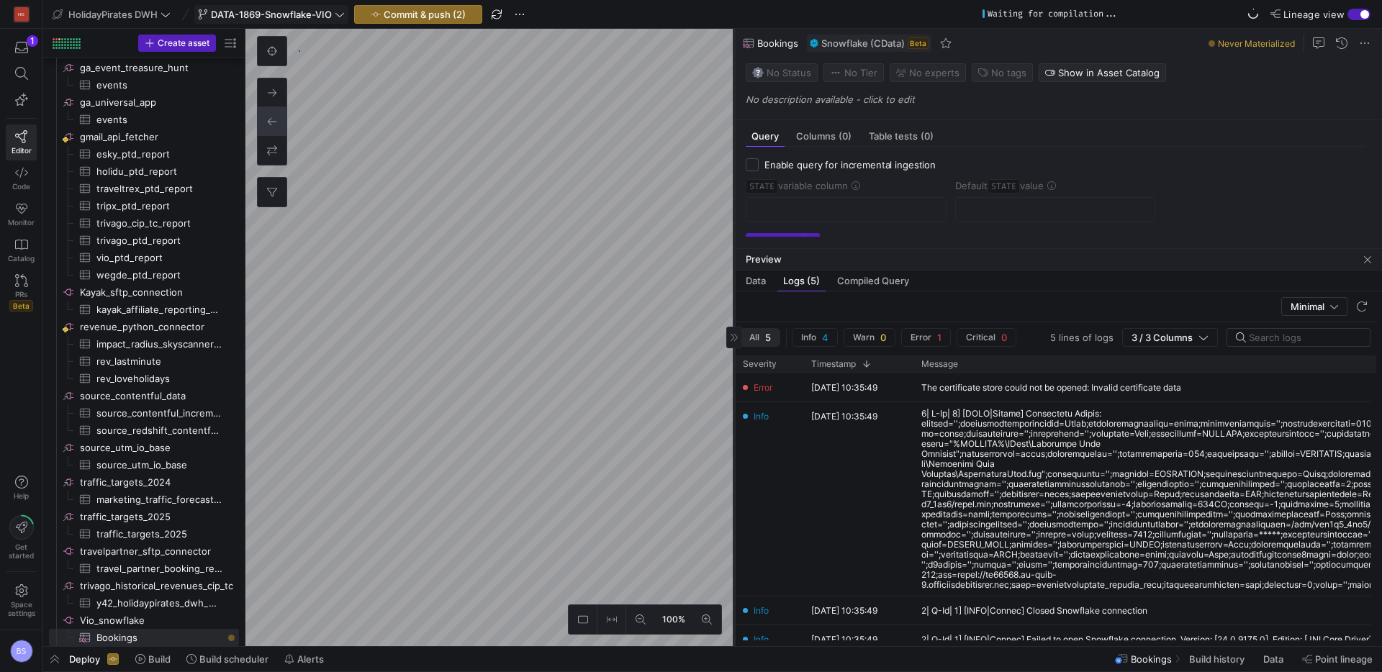
click at [620, 384] on as-split "100% 0 Query Columns (0) Table tests (0) Enable query for incremental ingestion…" at bounding box center [813, 338] width 1137 height 618
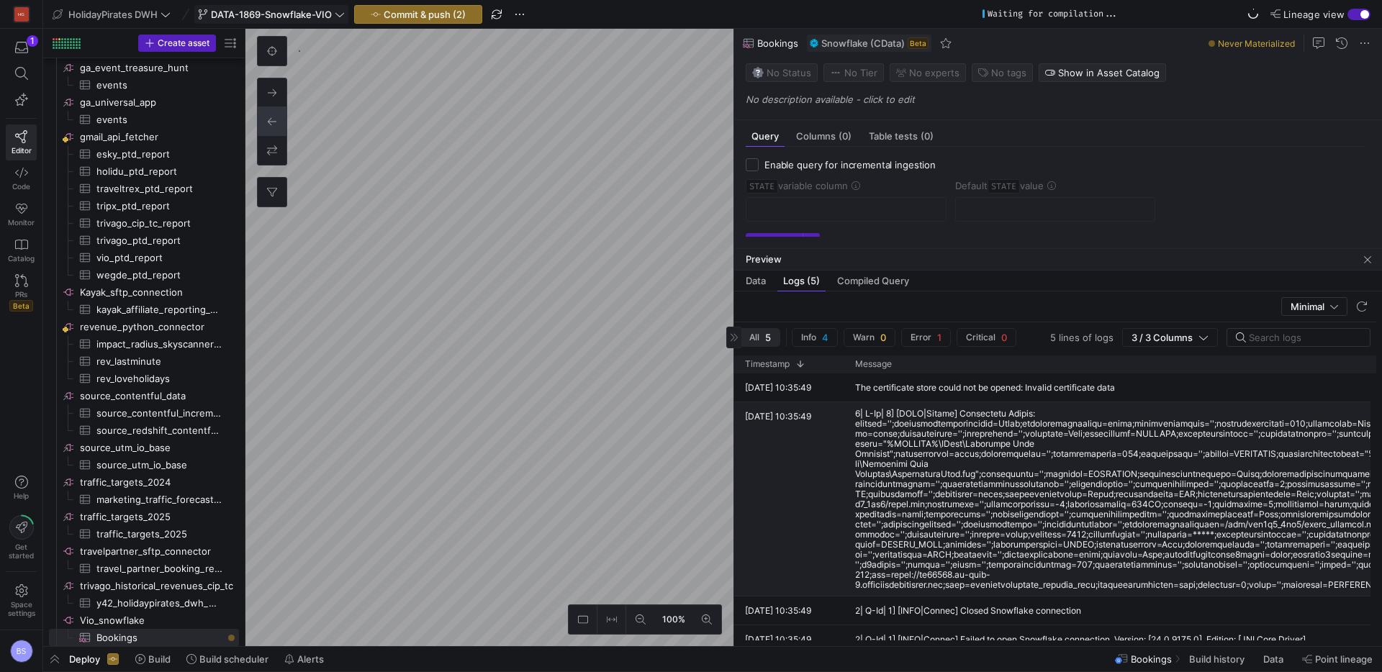
scroll to position [0, 81]
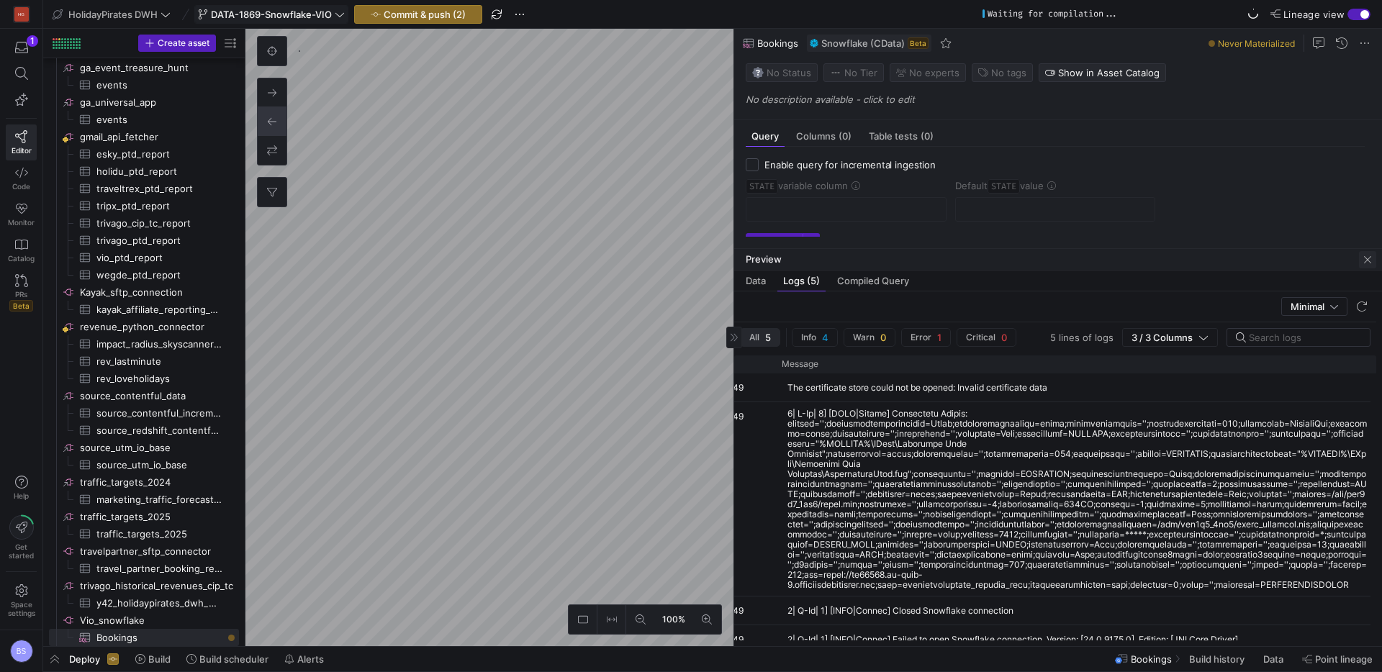
click at [1365, 261] on span "button" at bounding box center [1367, 259] width 17 height 17
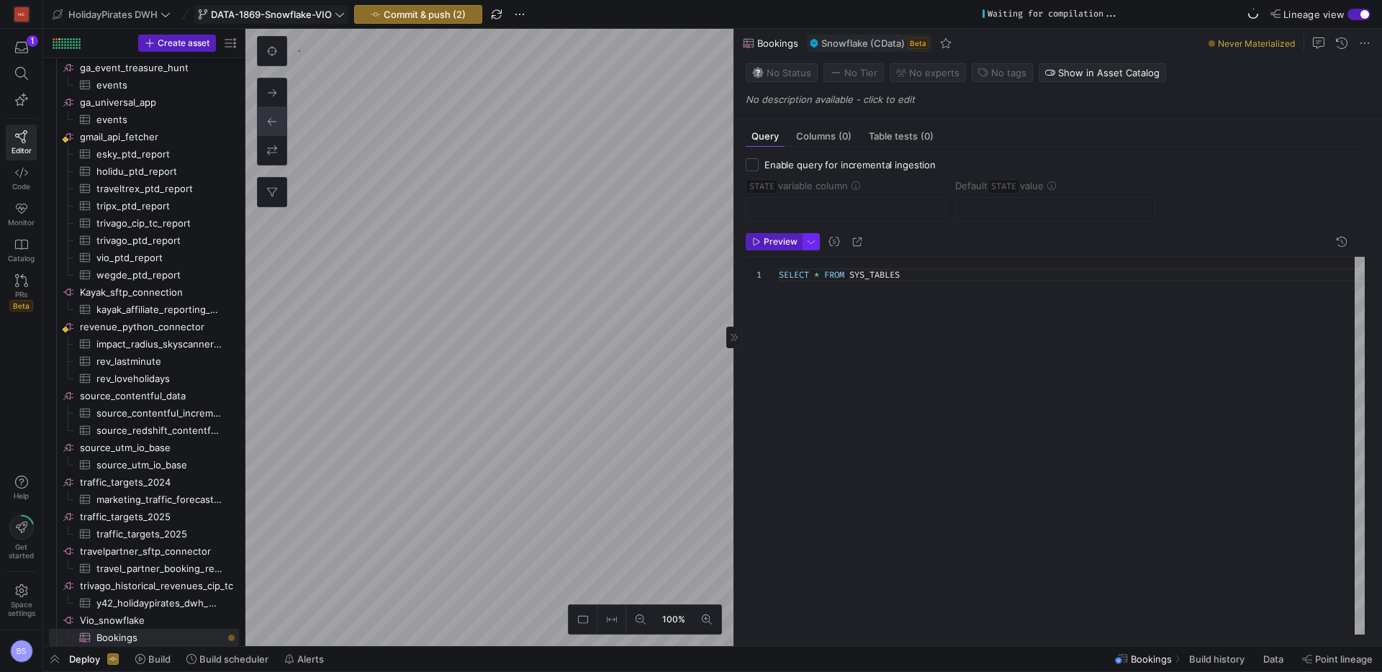
click at [810, 245] on span "button" at bounding box center [811, 242] width 16 height 16
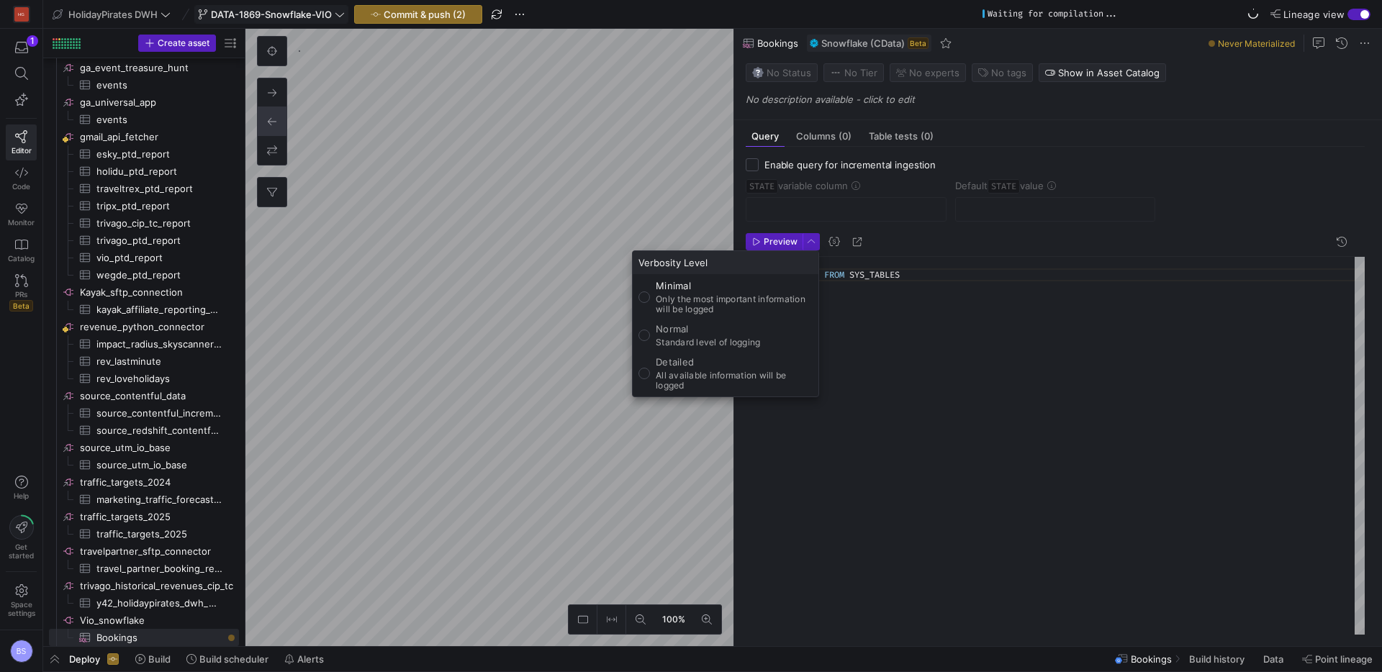
click at [650, 375] on label "Detailed All available information will be logged" at bounding box center [731, 373] width 163 height 35
click at [650, 375] on input "Detailed All available information will be logged" at bounding box center [644, 374] width 12 height 12
radio input "true"
click at [768, 242] on div at bounding box center [691, 336] width 1382 height 672
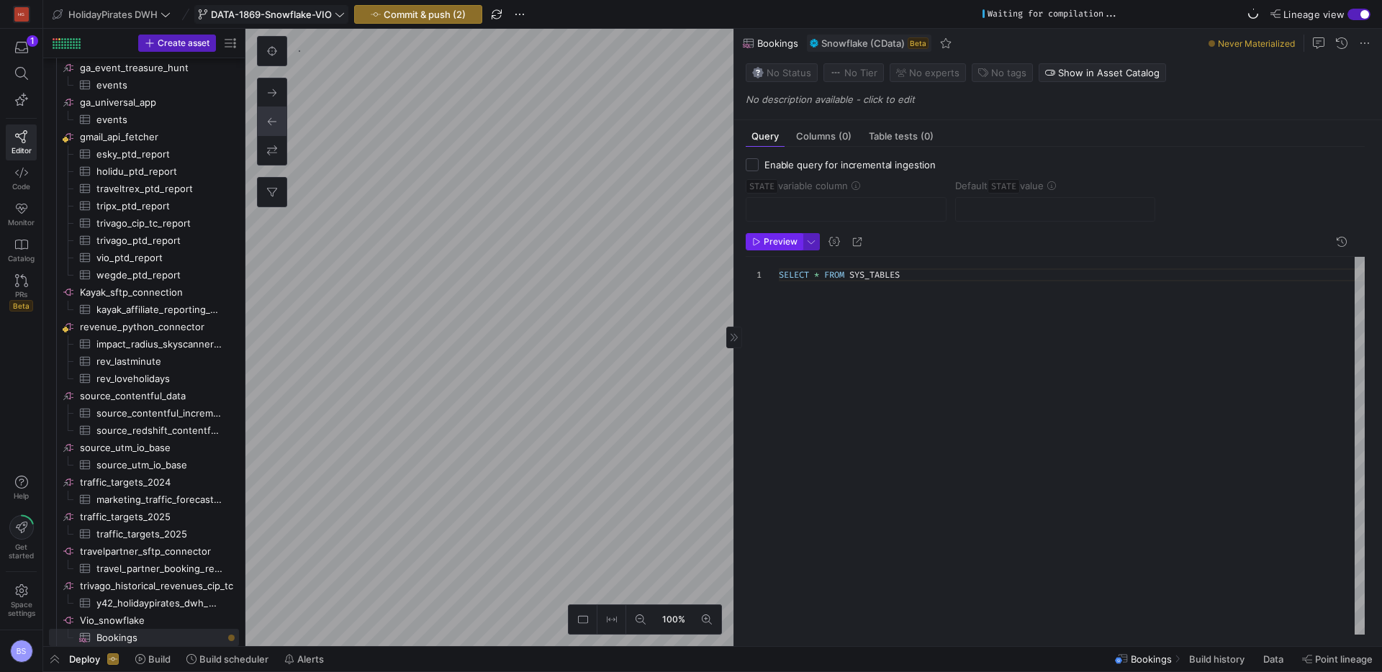
click at [768, 239] on span "Preview" at bounding box center [781, 242] width 34 height 10
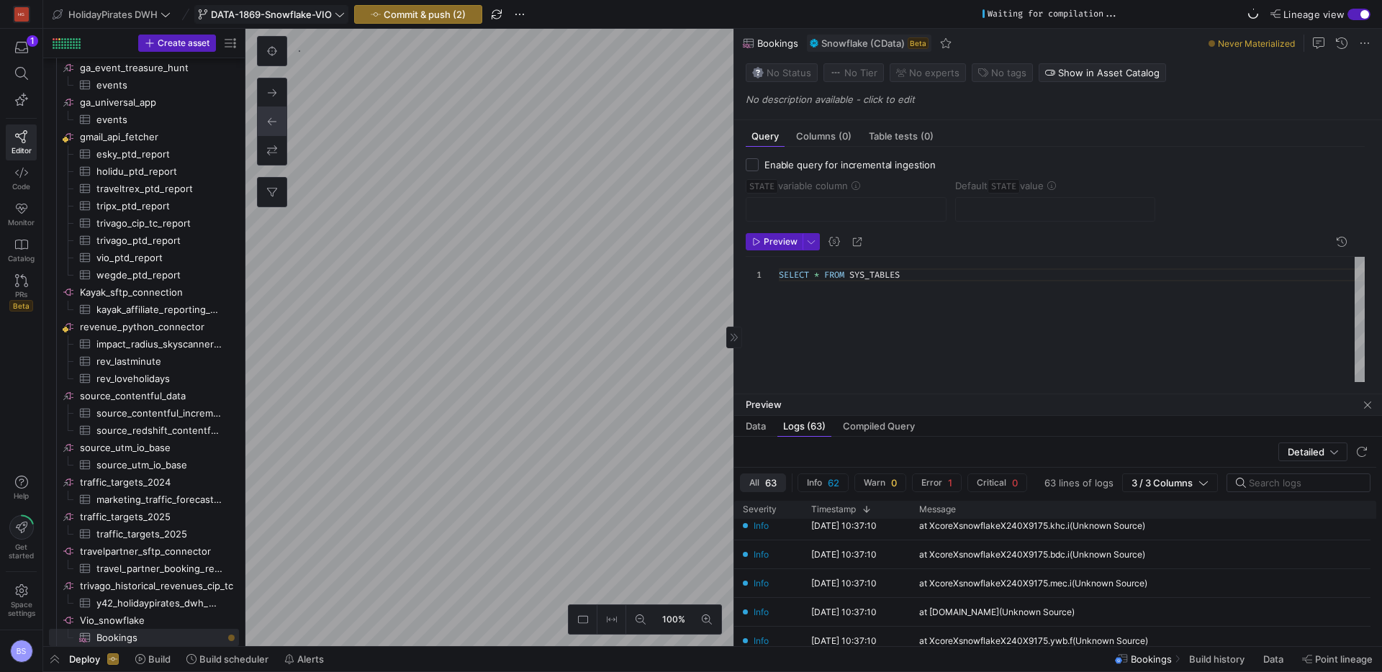
scroll to position [94, 0]
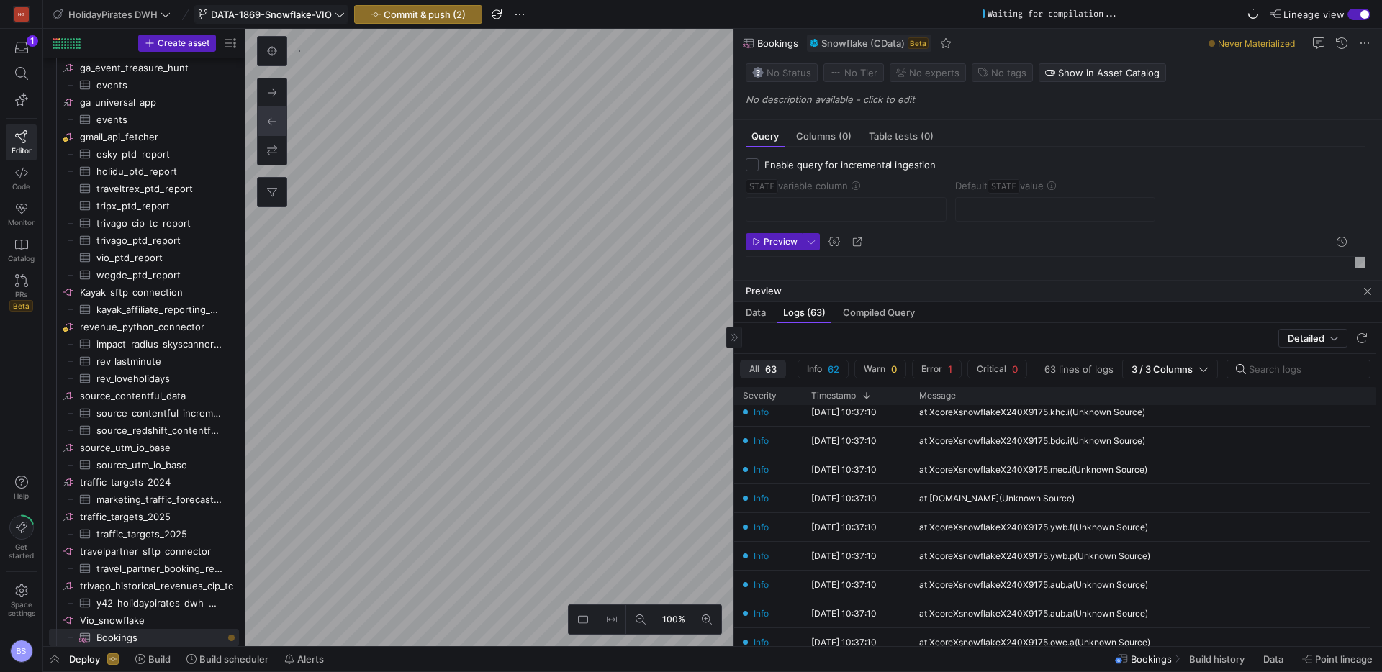
drag, startPoint x: 1002, startPoint y: 393, endPoint x: 1003, endPoint y: 405, distance: 12.3
click at [1007, 279] on div at bounding box center [1058, 281] width 648 height 6
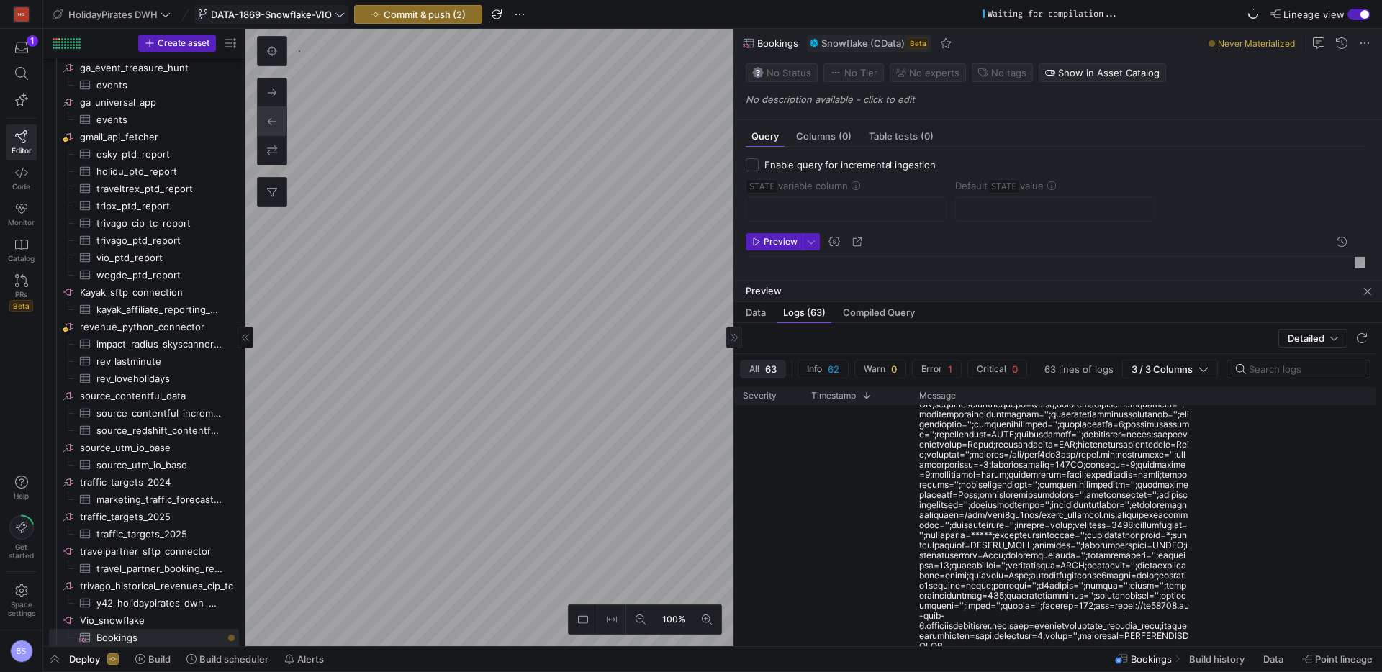
scroll to position [1819, 0]
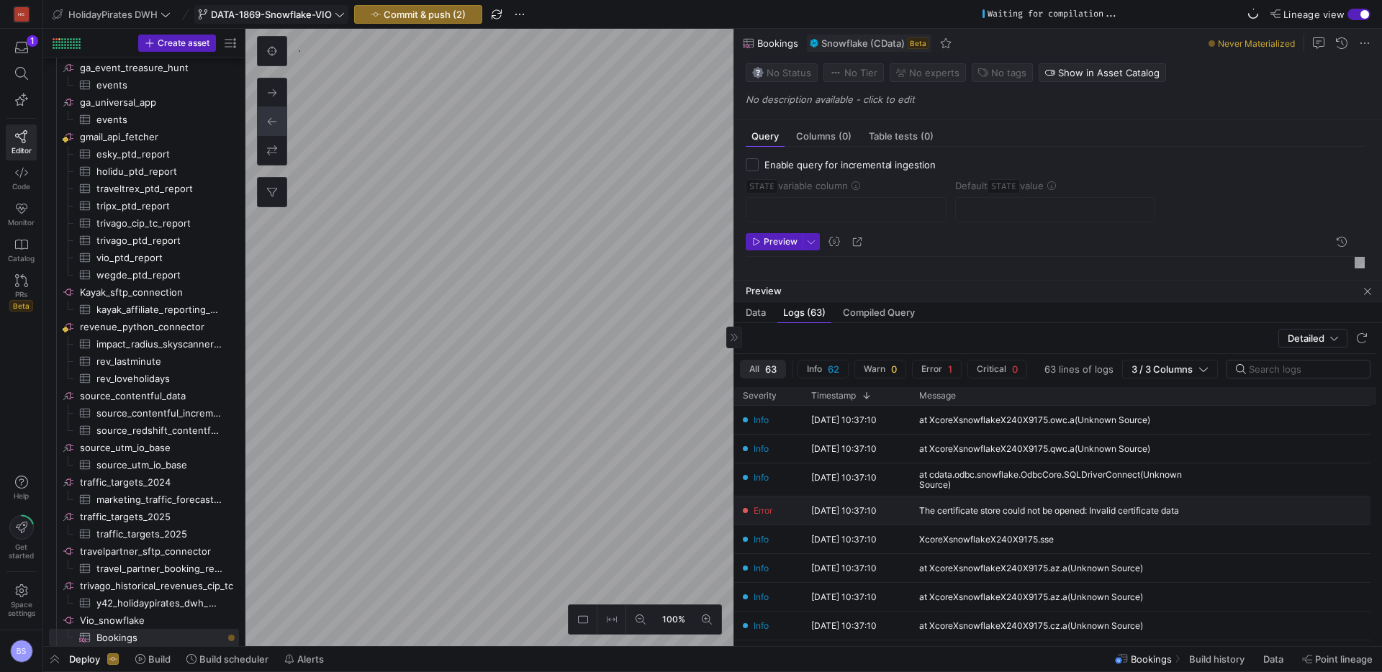
click at [1304, 521] on div "Error [DATE] 10:37:10 The certificate store could not be opened: Invalid certif…" at bounding box center [1055, 511] width 642 height 29
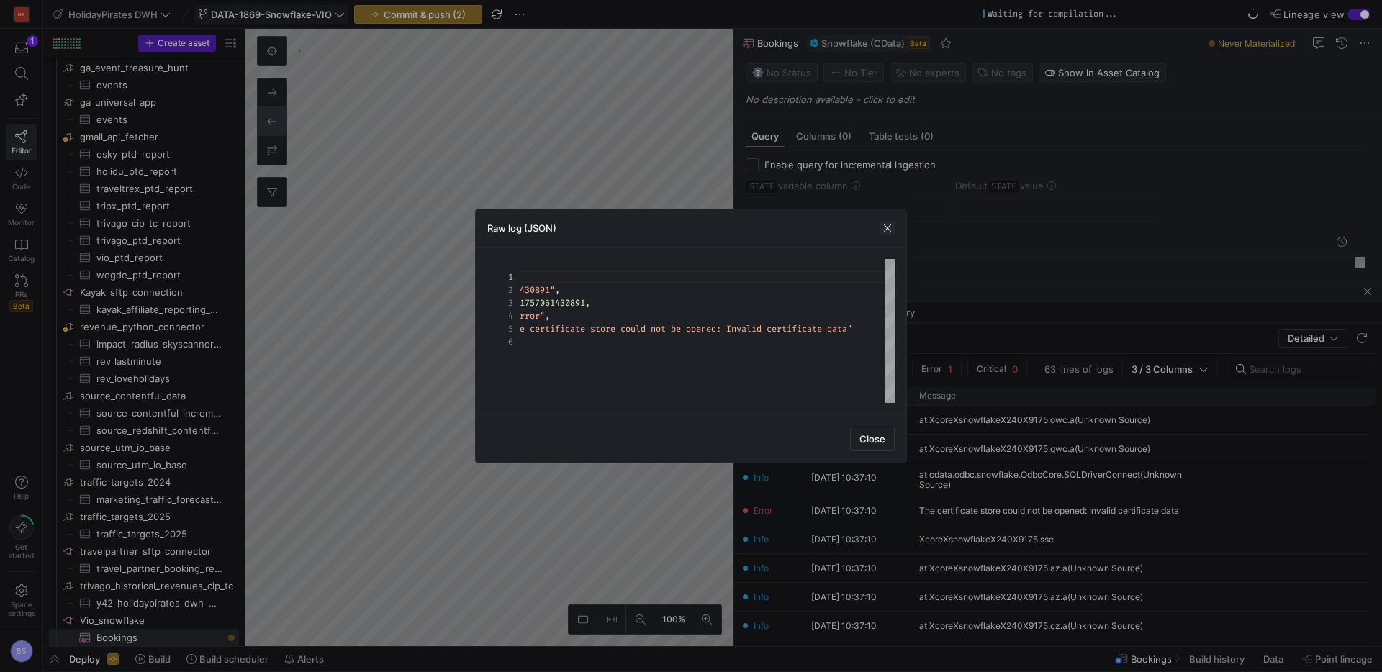
click at [883, 230] on span "button" at bounding box center [887, 228] width 14 height 14
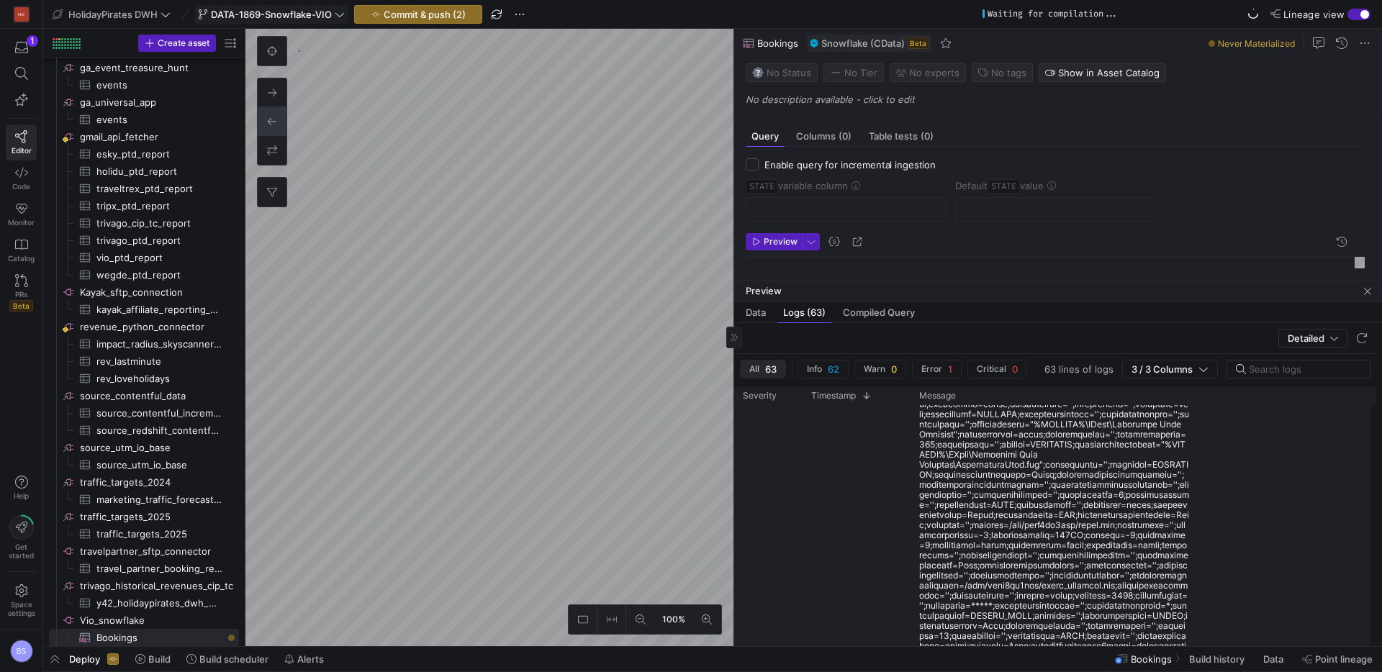
scroll to position [1759, 0]
